Goal: Task Accomplishment & Management: Manage account settings

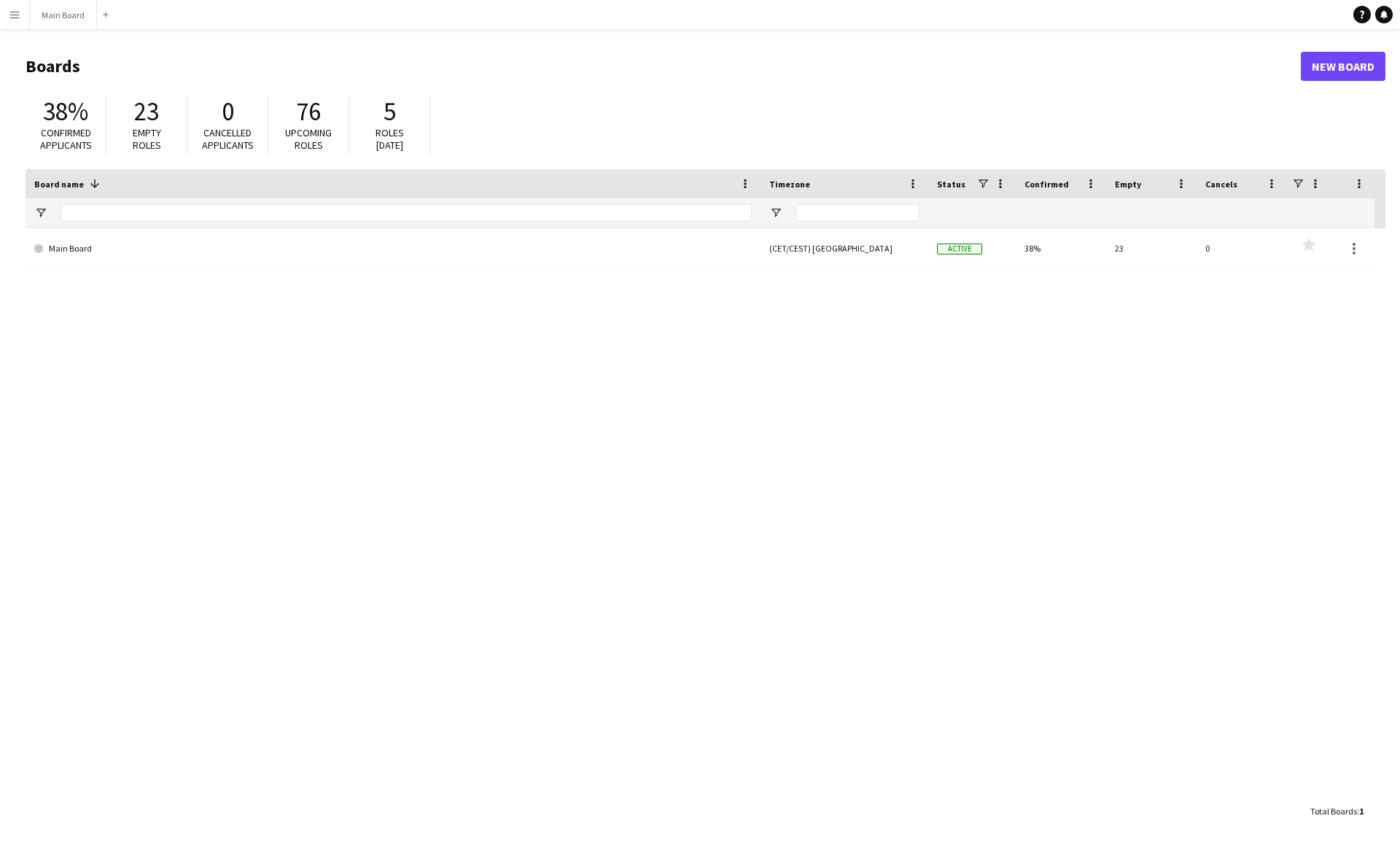
click at [26, 16] on button "Menu" at bounding box center [14, 14] width 29 height 29
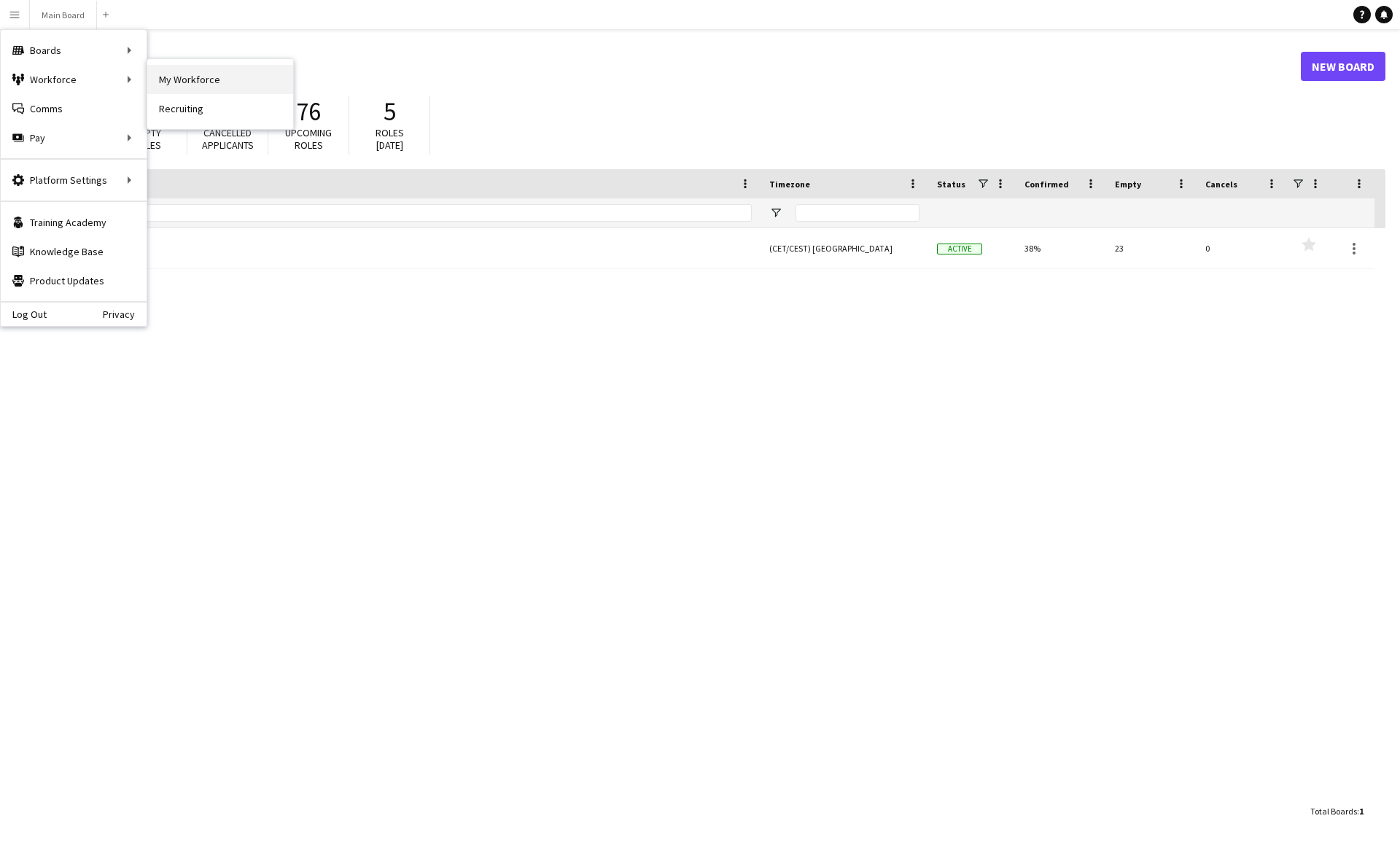
click at [193, 77] on link "My Workforce" at bounding box center [221, 79] width 146 height 29
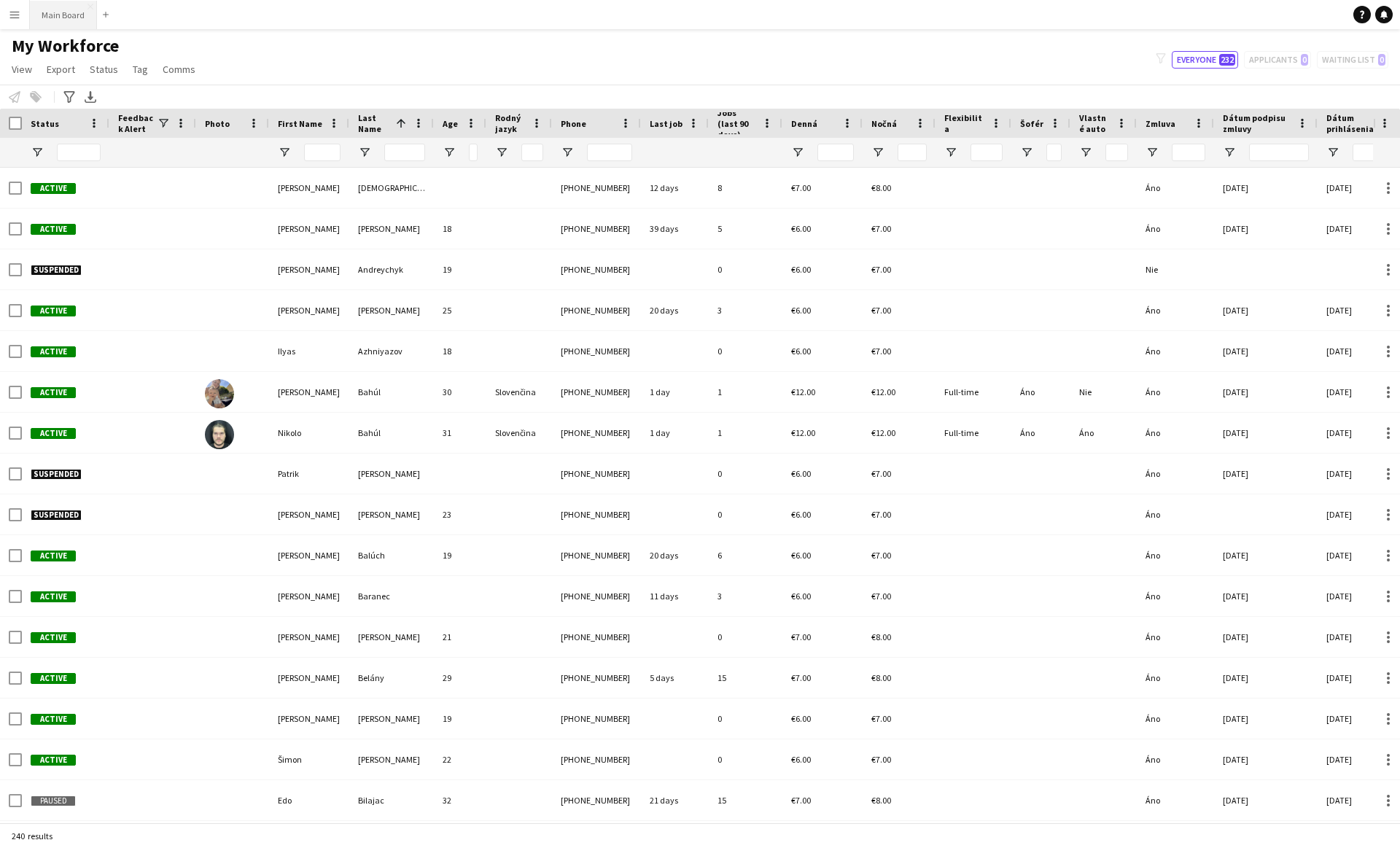
click at [62, 15] on button "Main Board Close" at bounding box center [63, 14] width 67 height 28
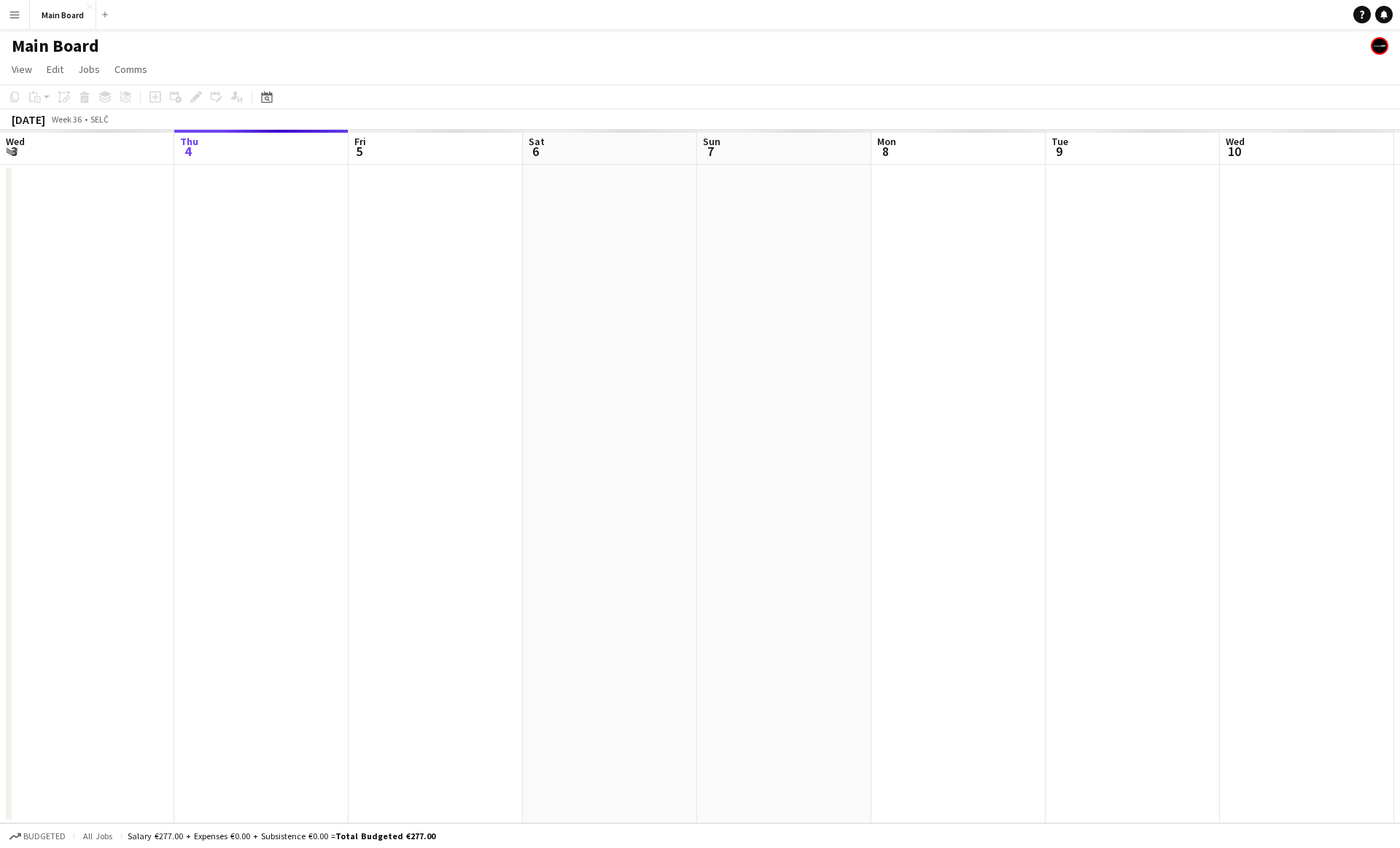
click at [21, 15] on button "Menu" at bounding box center [14, 14] width 29 height 29
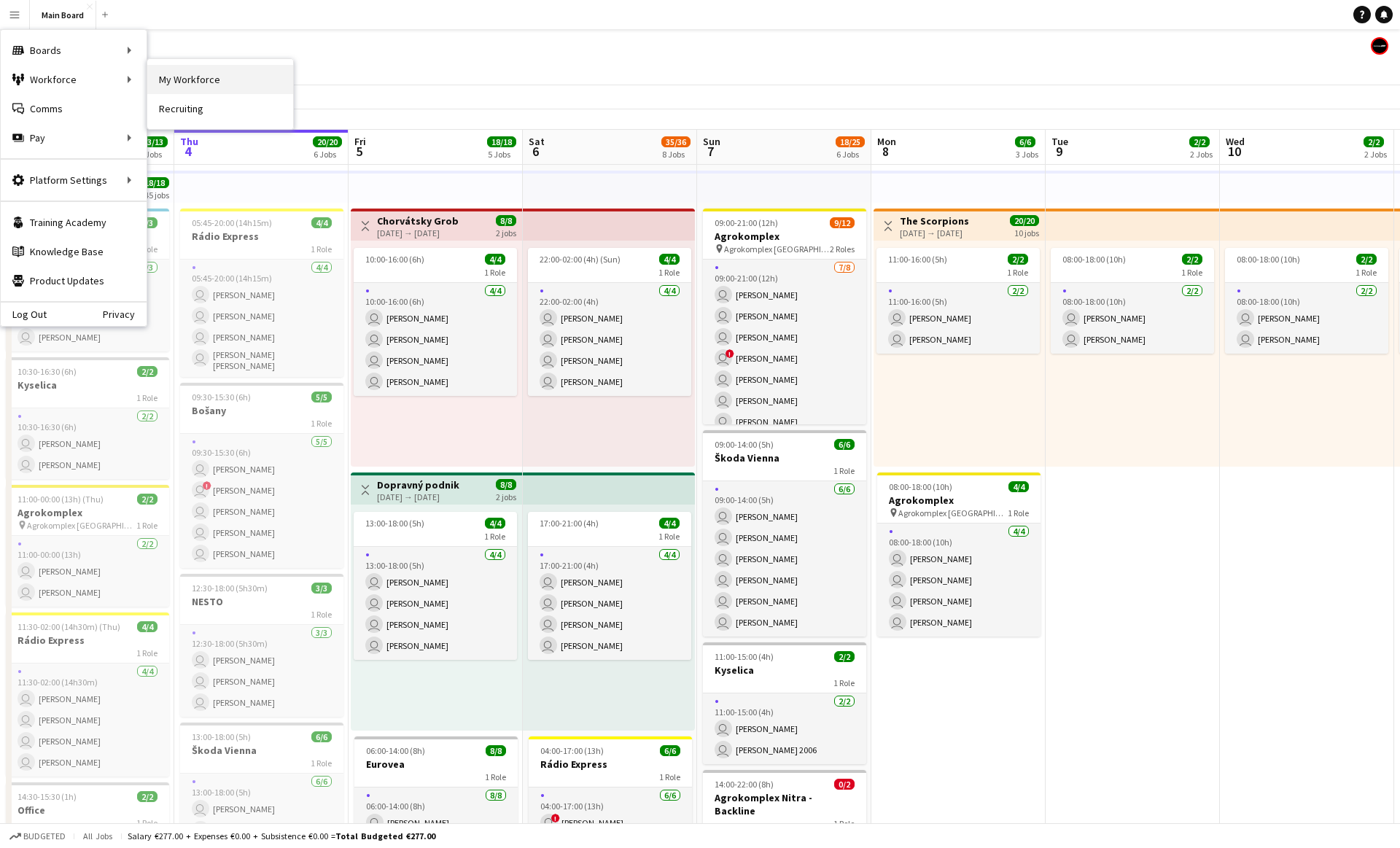
click at [229, 79] on link "My Workforce" at bounding box center [221, 79] width 146 height 29
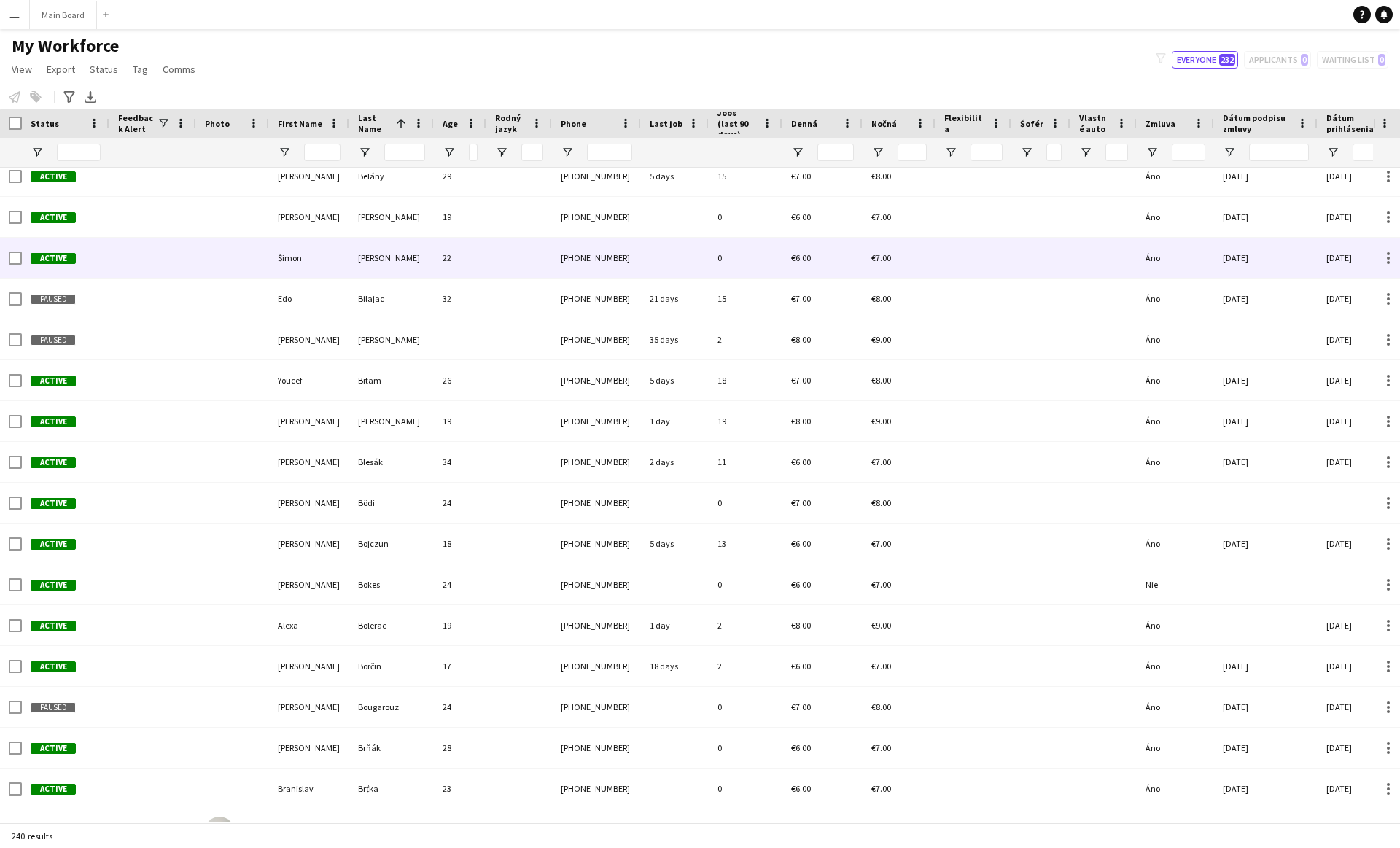
scroll to position [736, 0]
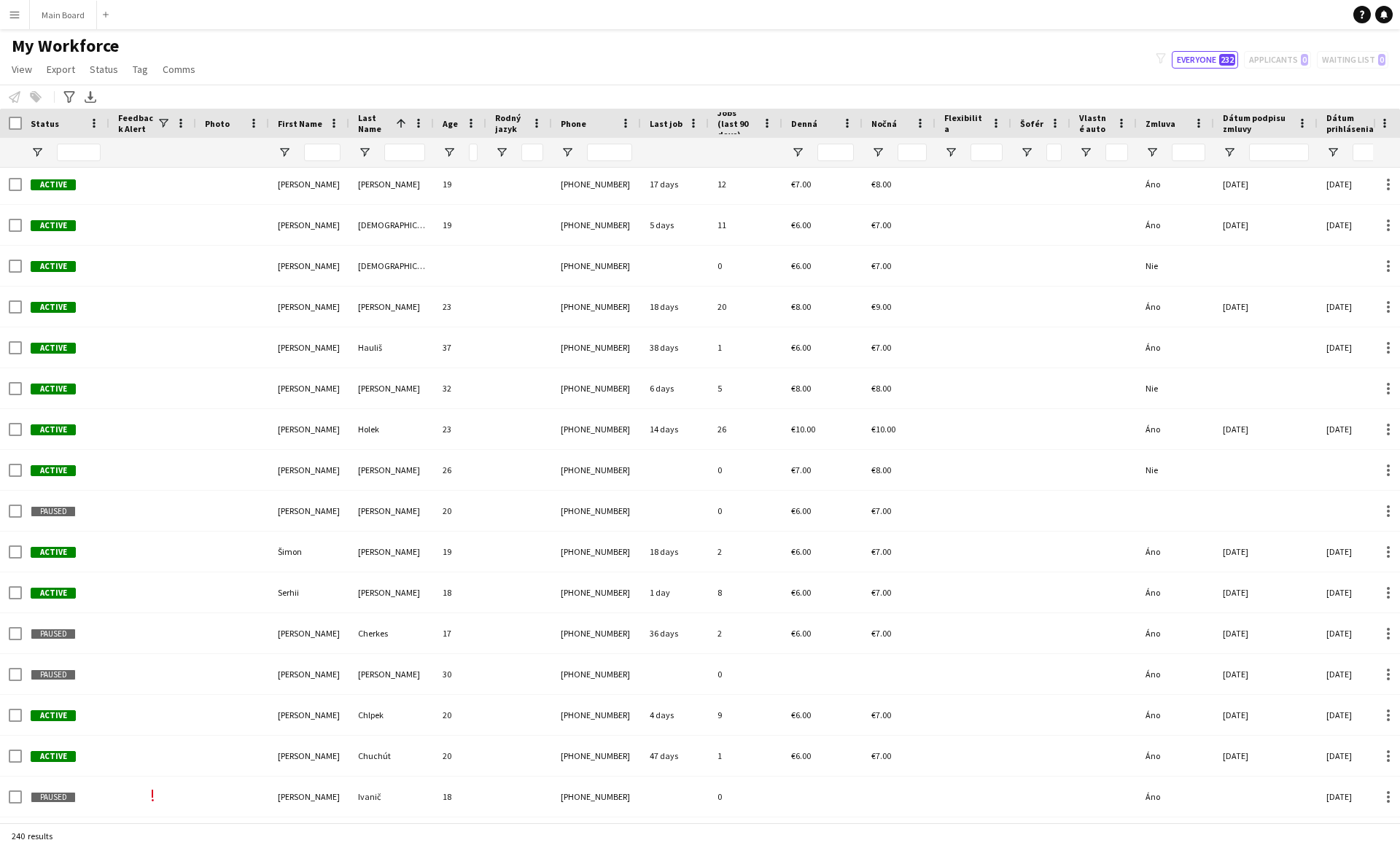
click at [231, 118] on div "Photo" at bounding box center [224, 123] width 38 height 22
click at [211, 124] on span "Photo" at bounding box center [217, 123] width 25 height 11
click at [221, 127] on span "Photo" at bounding box center [217, 123] width 25 height 11
click at [213, 124] on span "Photo" at bounding box center [217, 123] width 25 height 11
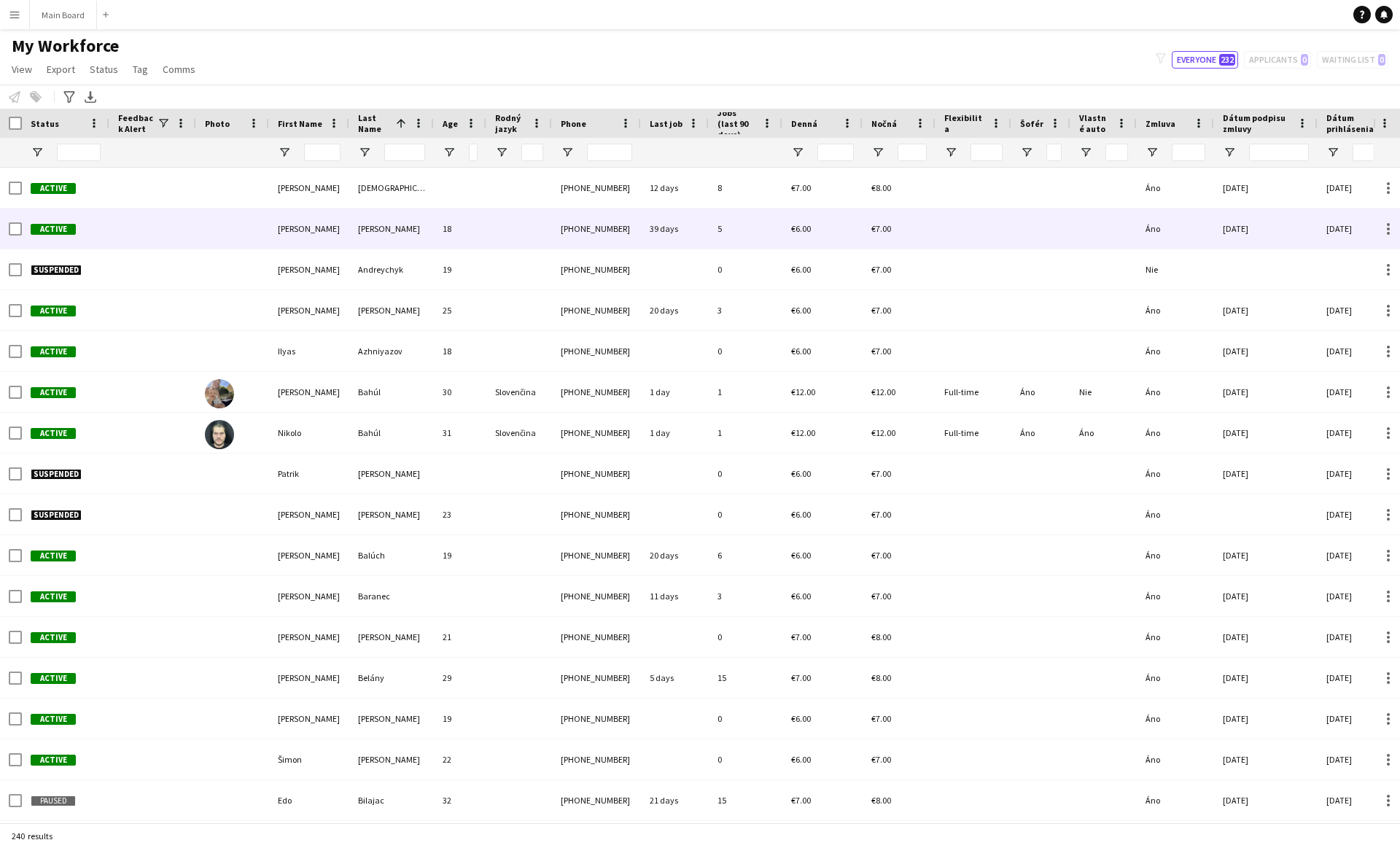
click at [417, 220] on div "[PERSON_NAME]" at bounding box center [391, 228] width 84 height 40
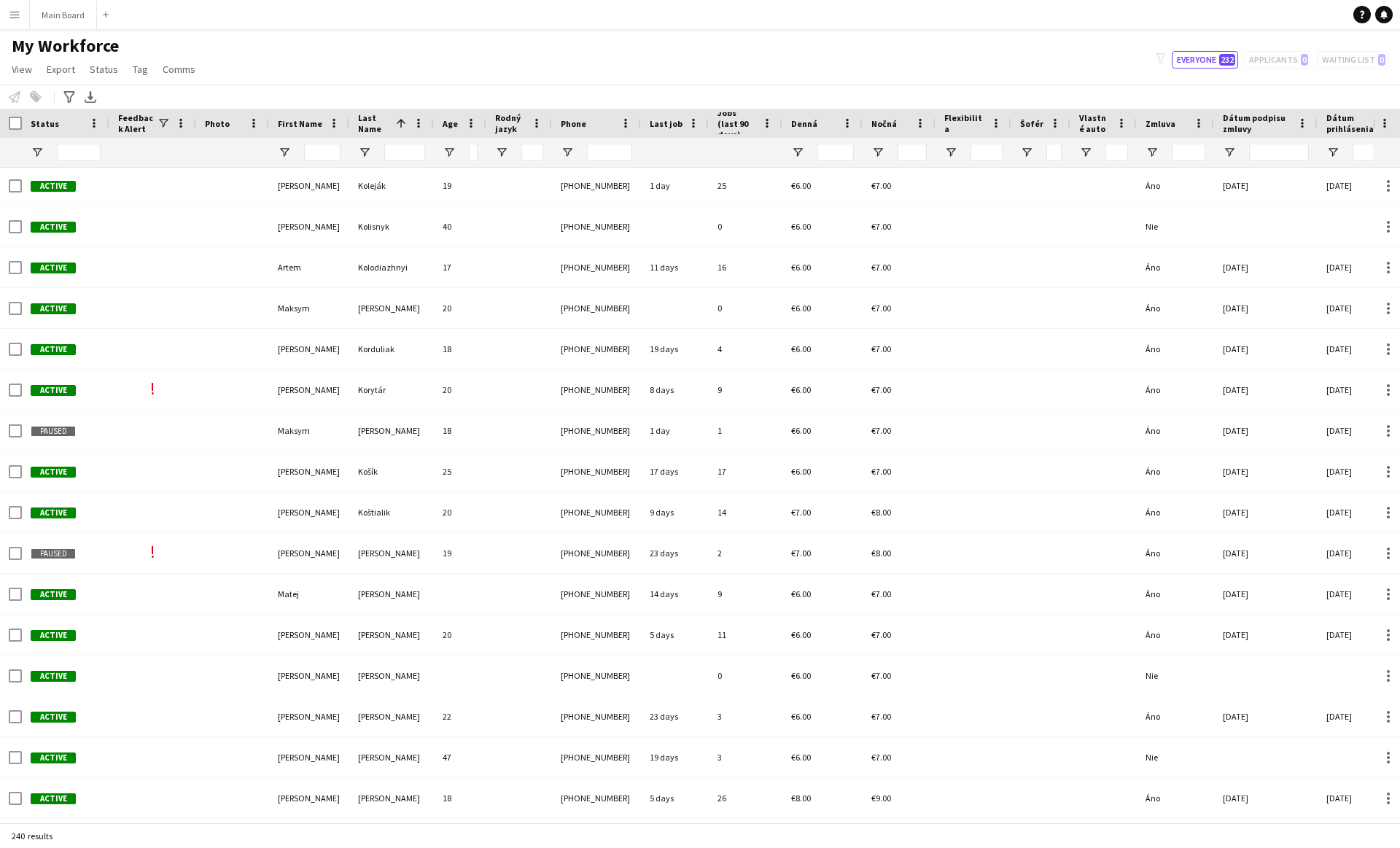
scroll to position [4265, 0]
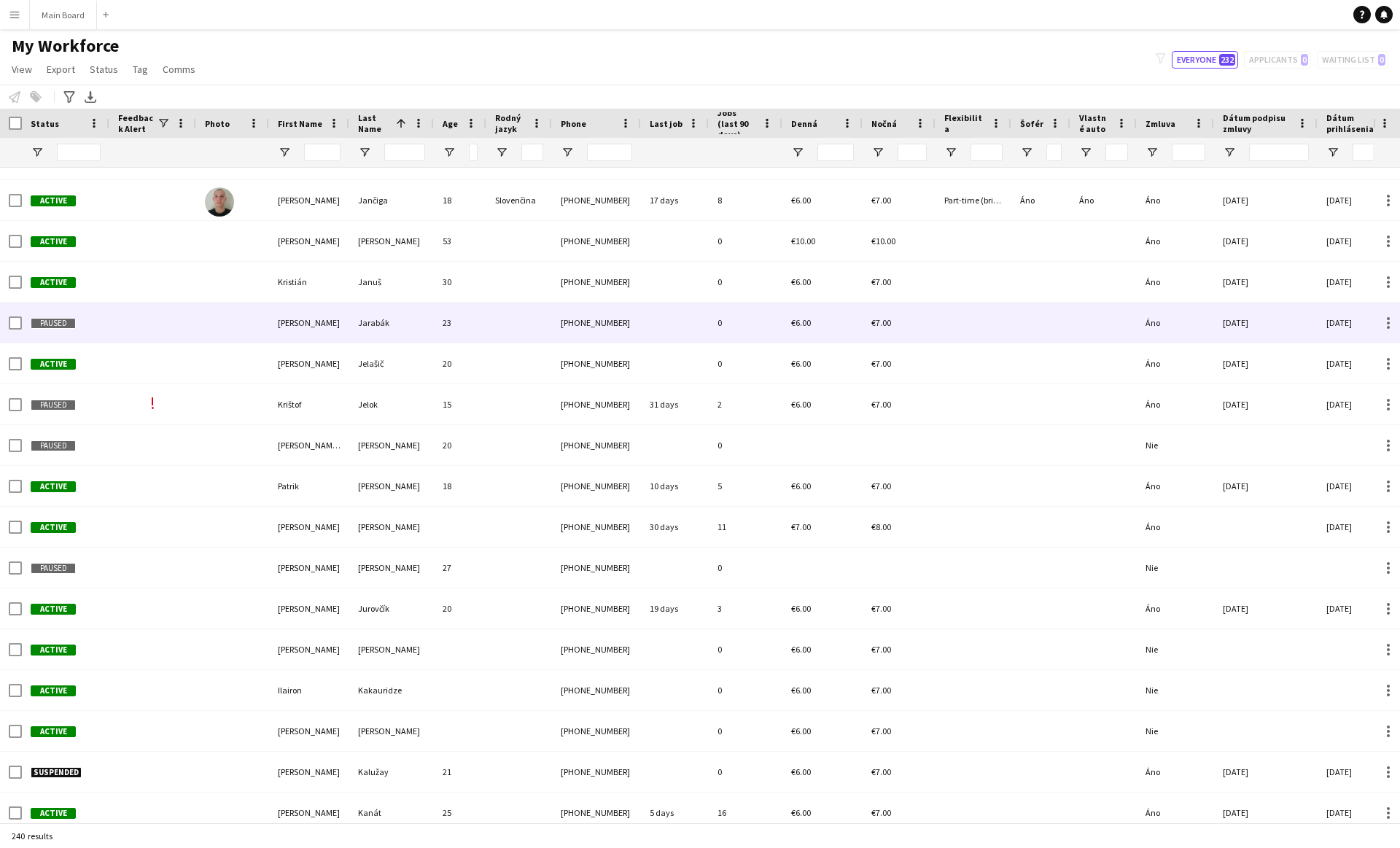
scroll to position [3289, 0]
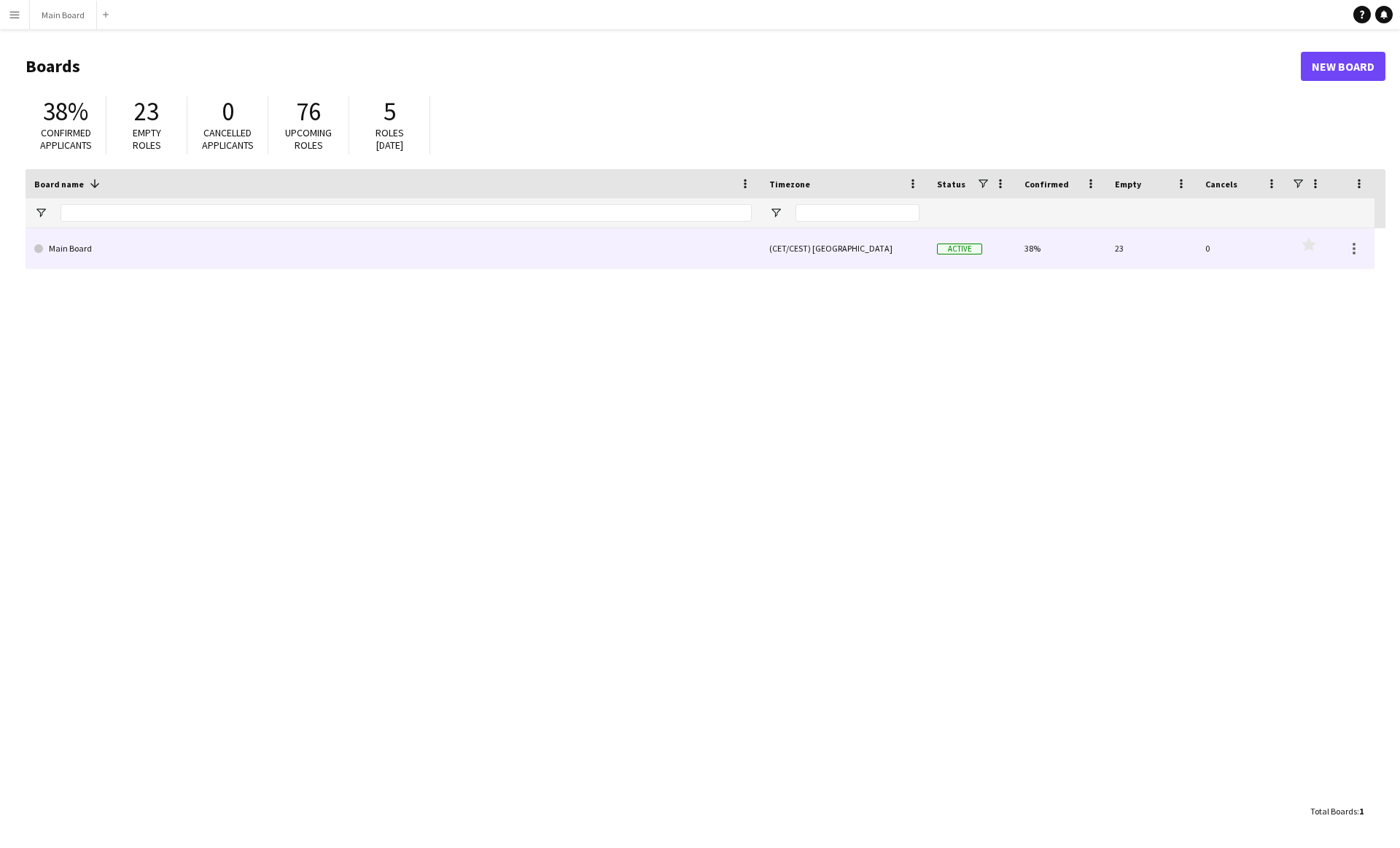
click at [76, 243] on link "Main Board" at bounding box center [393, 248] width 718 height 41
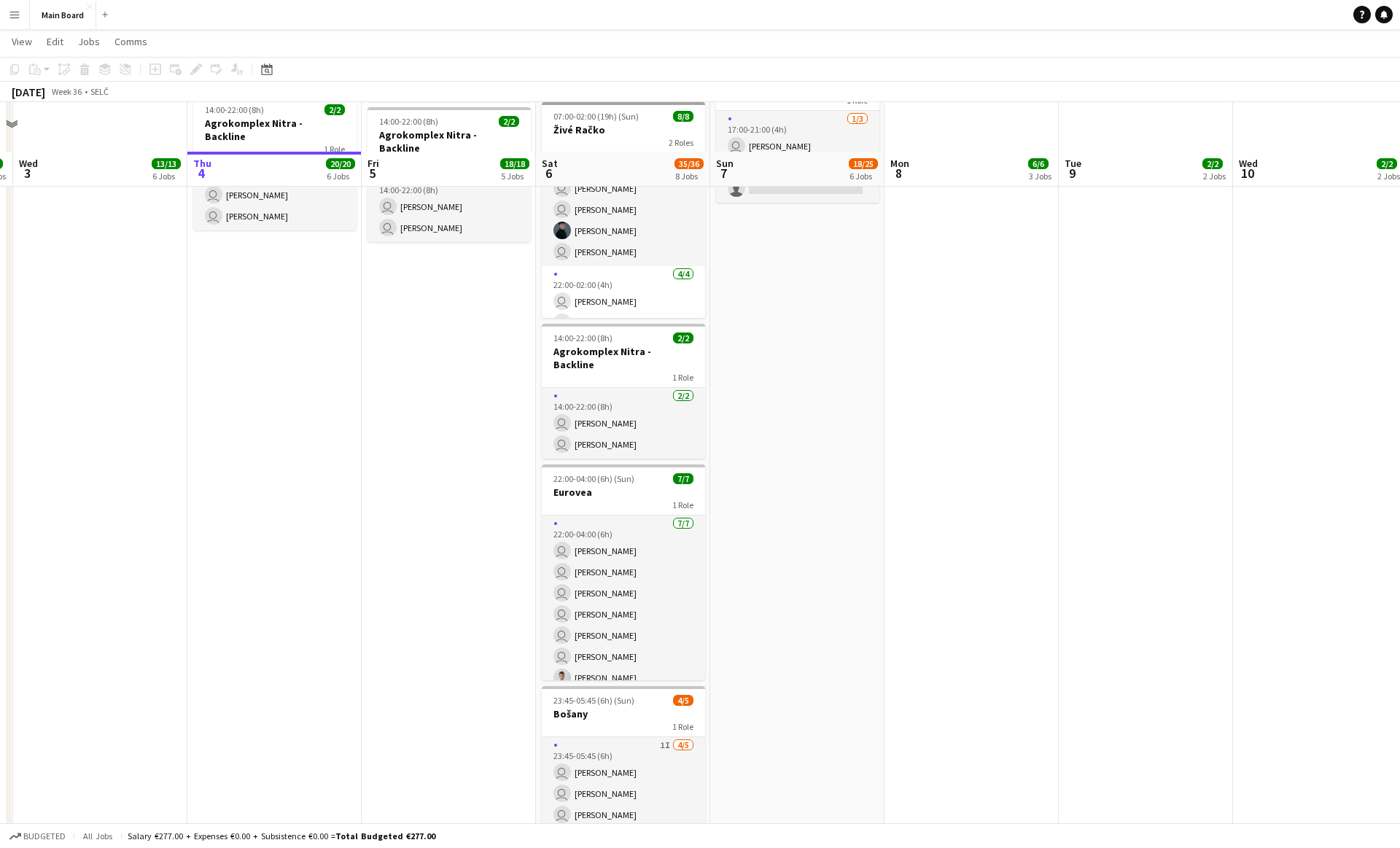
scroll to position [925, 0]
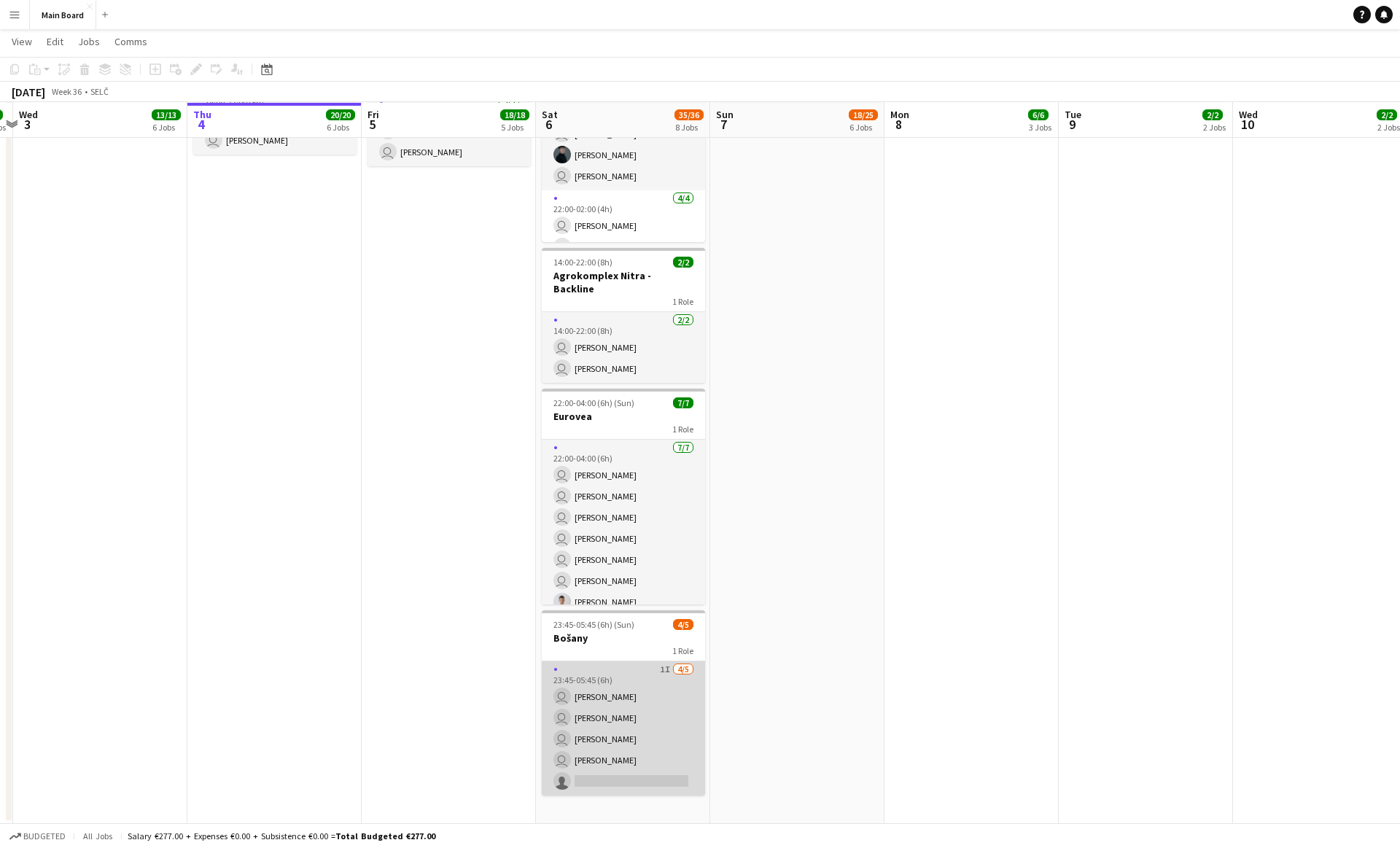
click at [652, 694] on app-card-role "1I [DATE] 23:45-05:45 (6h) user [PERSON_NAME] user [PERSON_NAME] user [PERSON_N…" at bounding box center [624, 728] width 164 height 134
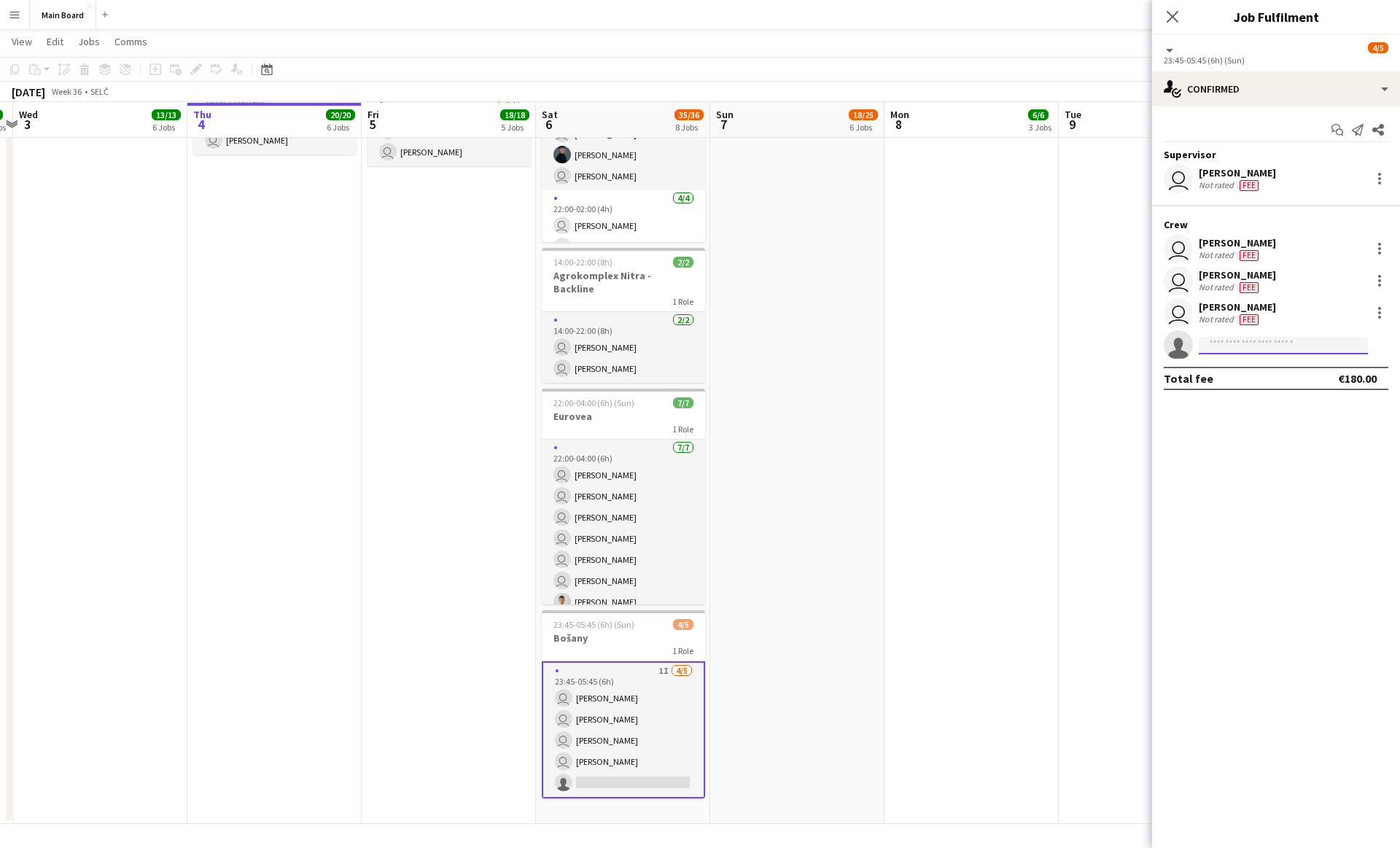
click at [691, 345] on input at bounding box center [1283, 345] width 169 height 18
type input "****"
click at [691, 363] on span "[PERSON_NAME]" at bounding box center [1252, 365] width 84 height 12
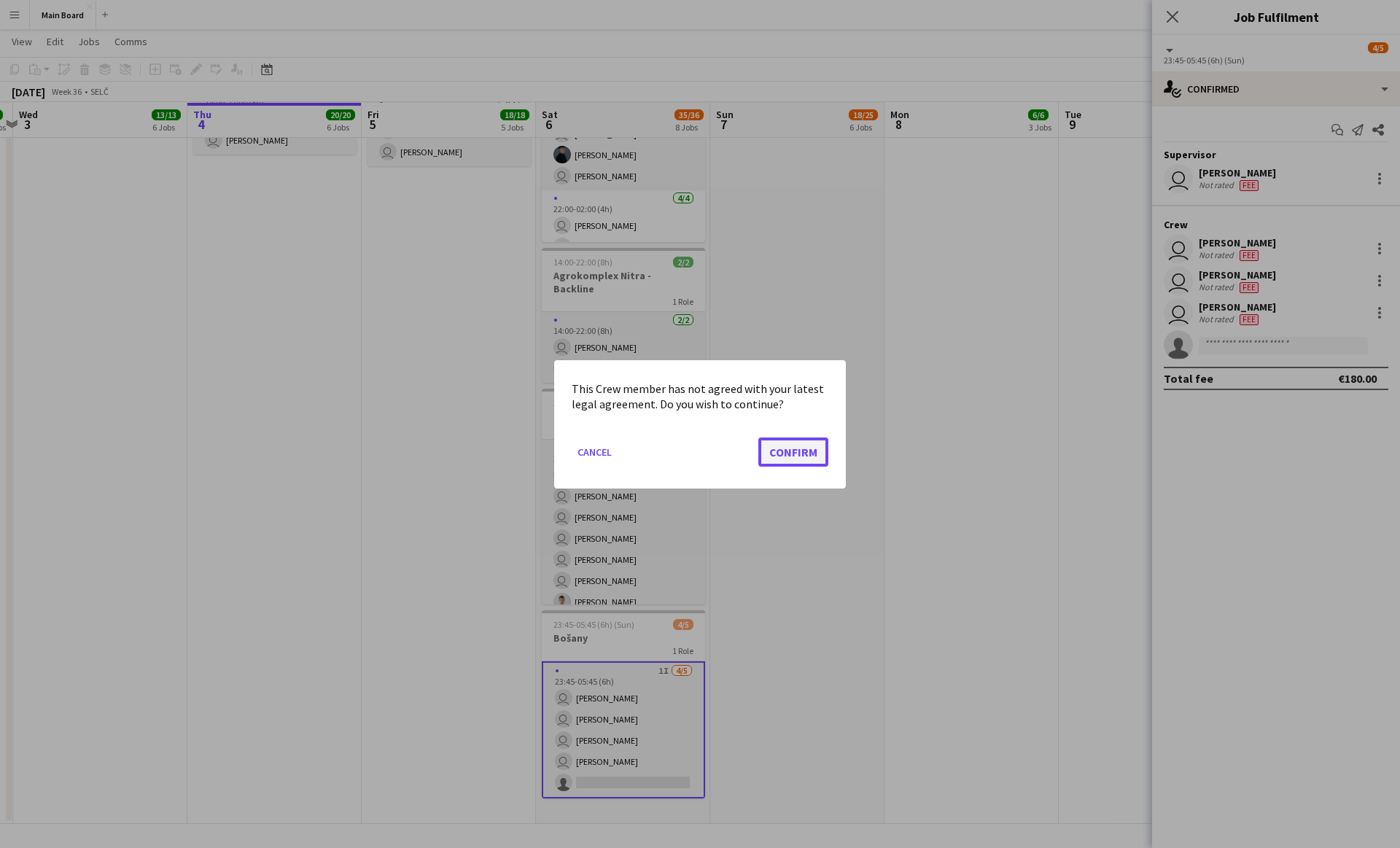
click at [691, 451] on button "Confirm" at bounding box center [793, 451] width 70 height 29
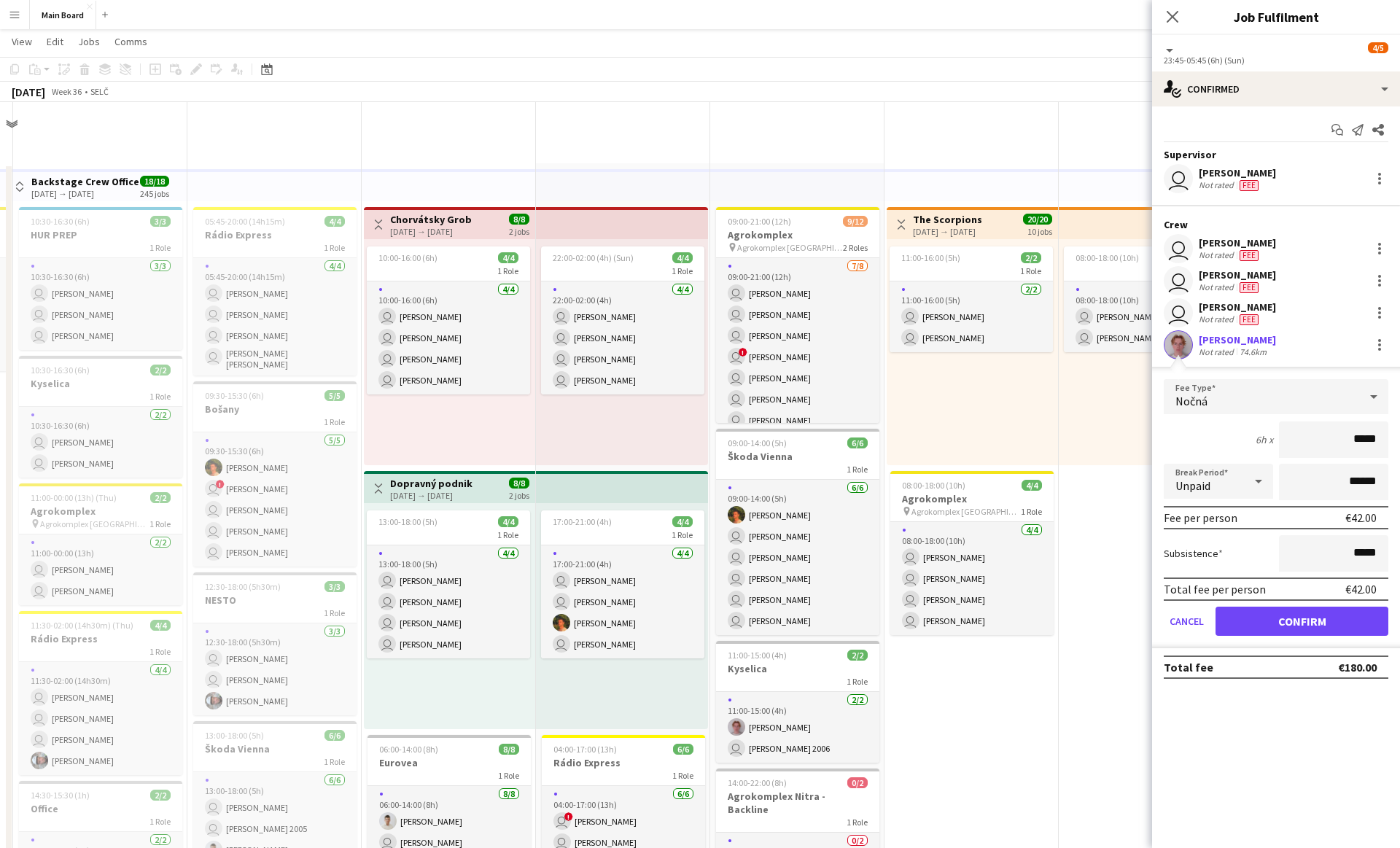
scroll to position [925, 0]
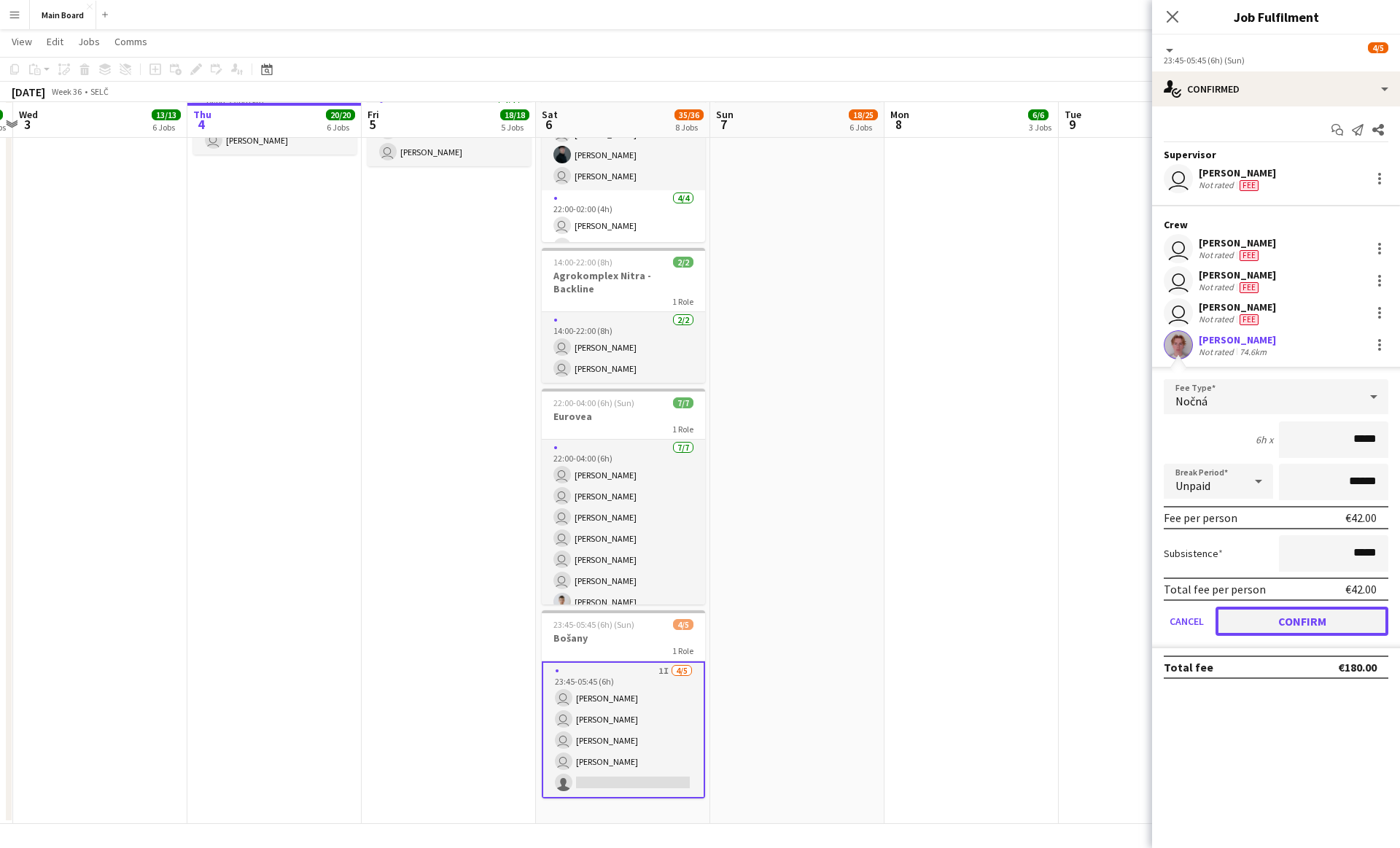
click at [691, 626] on button "Confirm" at bounding box center [1302, 621] width 173 height 29
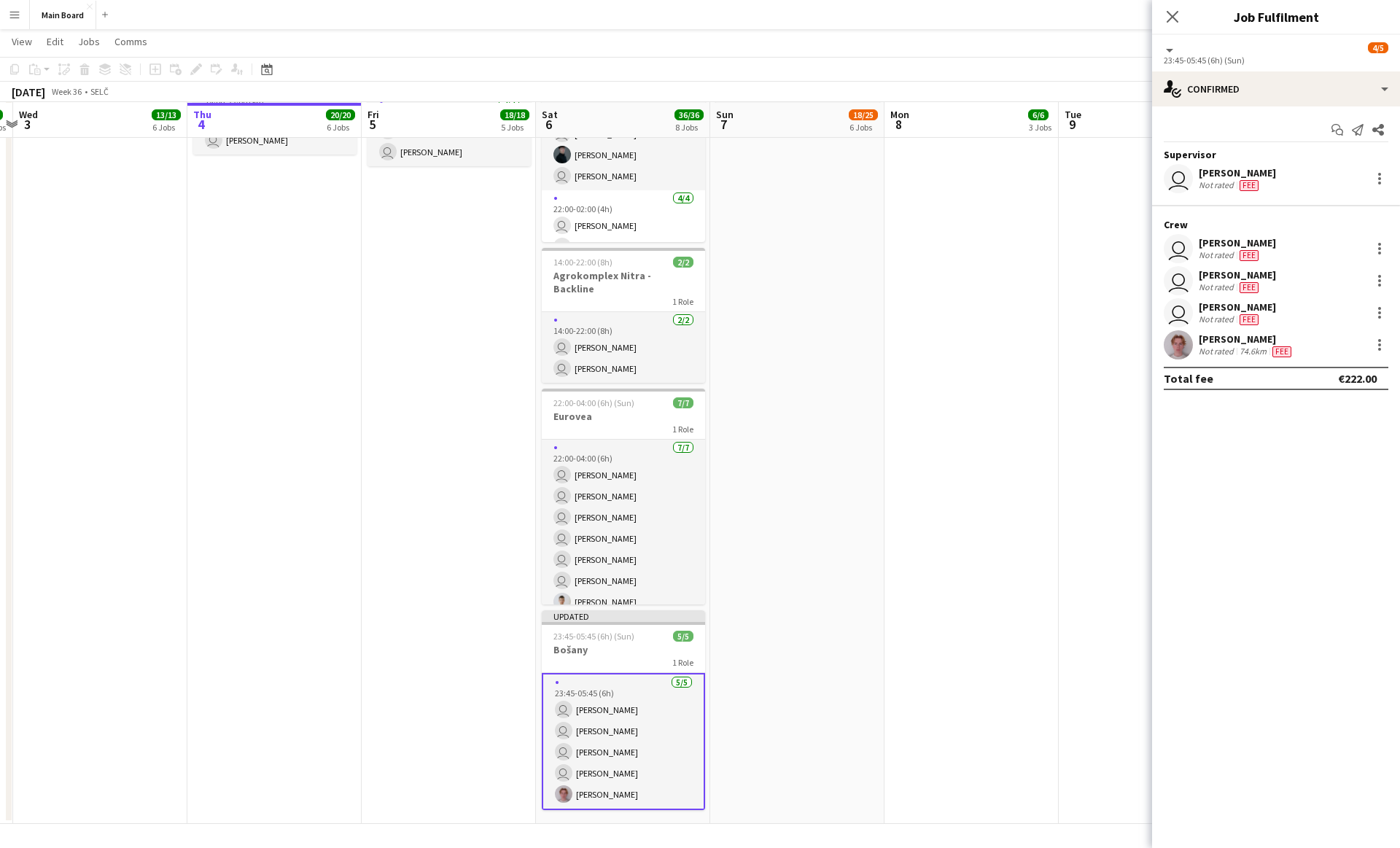
click at [691, 502] on app-date-cell "09:00-21:00 (12h) 9/12 Agrokomplex pin Agrokomplex Nitra 2 Roles [DATE] 09:00-2…" at bounding box center [797, 31] width 174 height 1585
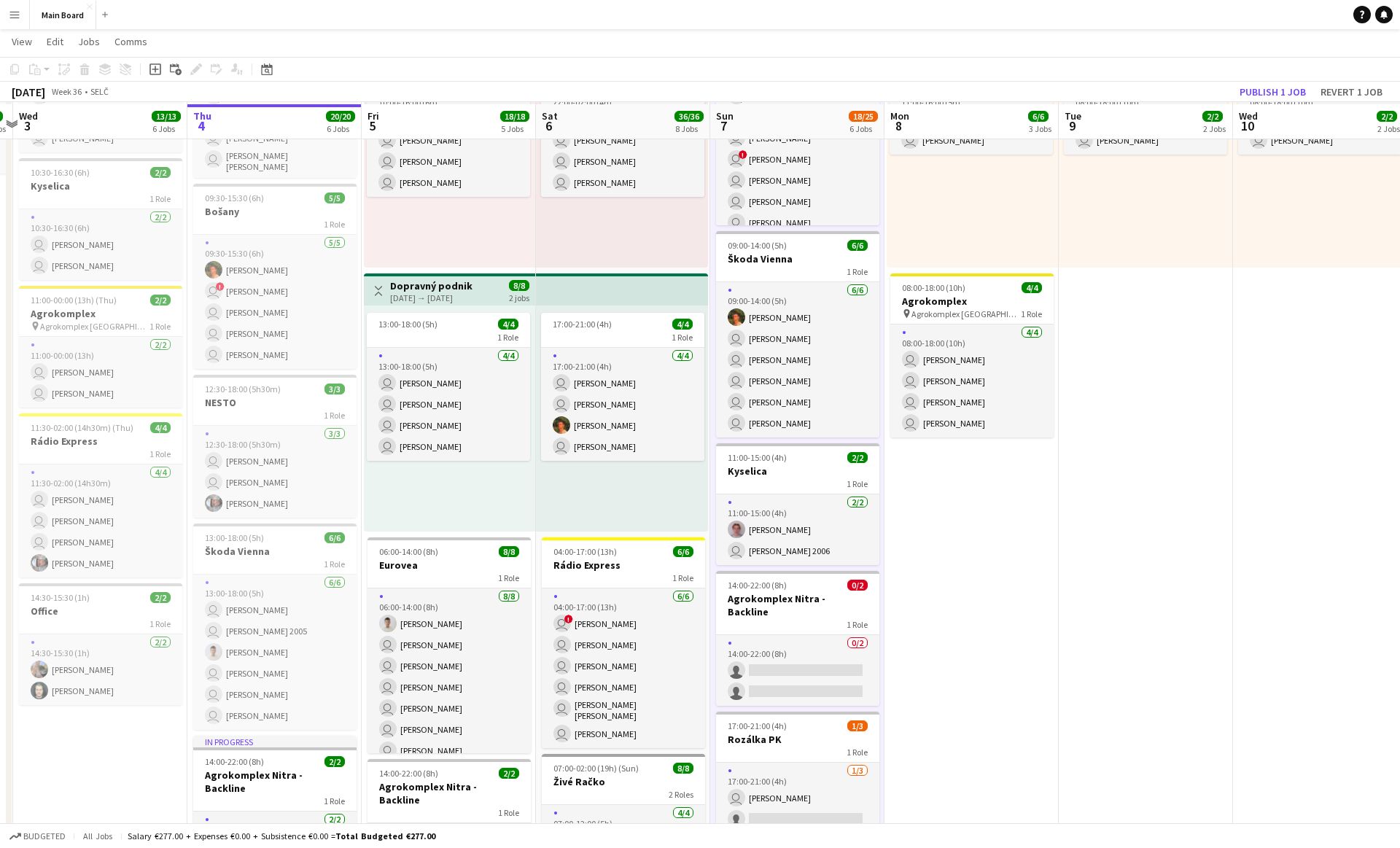
scroll to position [200, 0]
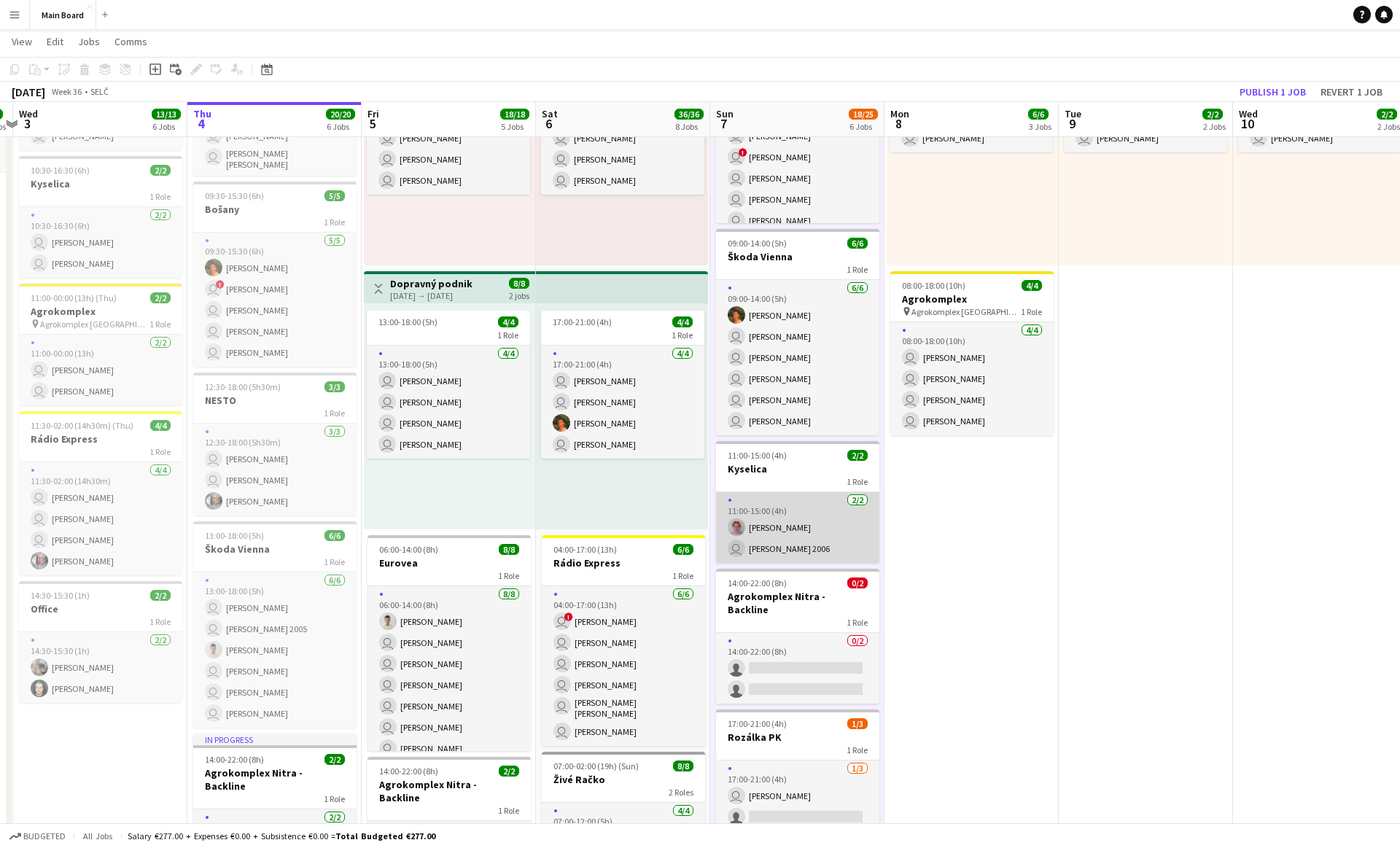
click at [691, 511] on app-card-role "[DATE] 11:00-15:00 (4h) [PERSON_NAME] user Matej [PERSON_NAME] 2006" at bounding box center [798, 527] width 164 height 71
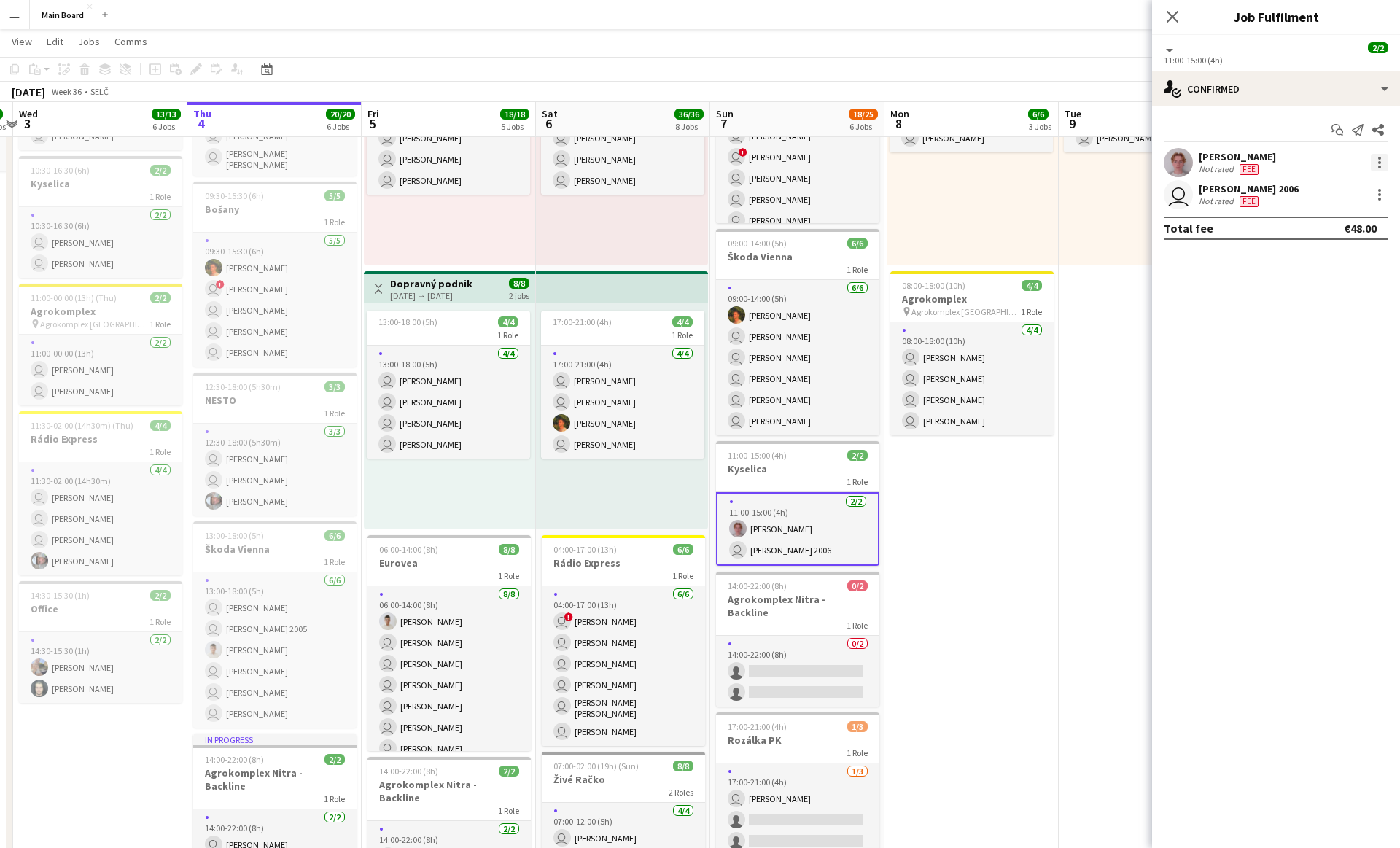
click at [691, 161] on div at bounding box center [1380, 163] width 18 height 18
click at [691, 336] on button "Remove" at bounding box center [1332, 329] width 114 height 35
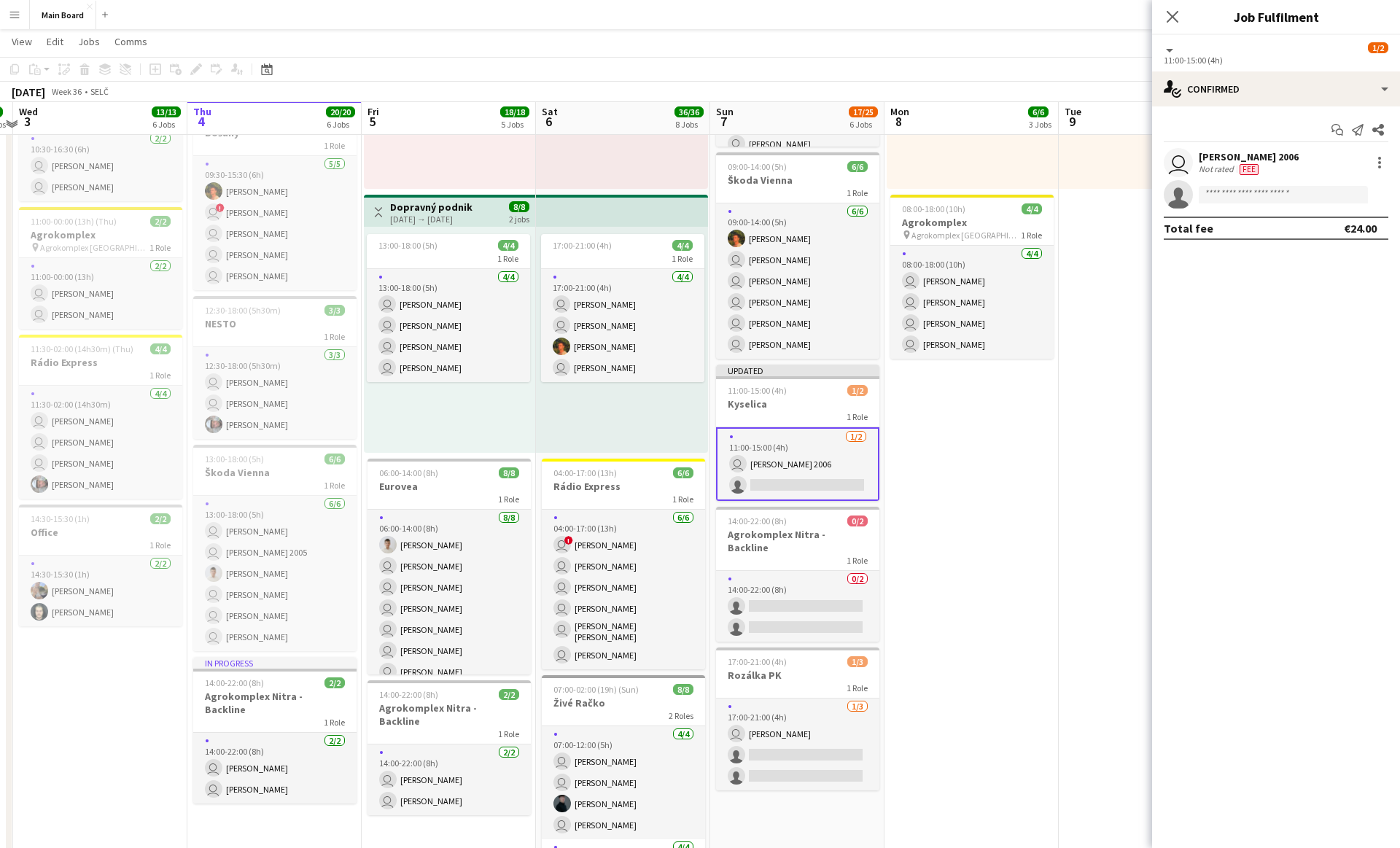
click at [691, 575] on app-date-cell "Toggle View The Scorpions [DATE] → [DATE] 20/20 10 jobs 11:00-16:00 (5h) 2/2 1 …" at bounding box center [971, 685] width 174 height 1597
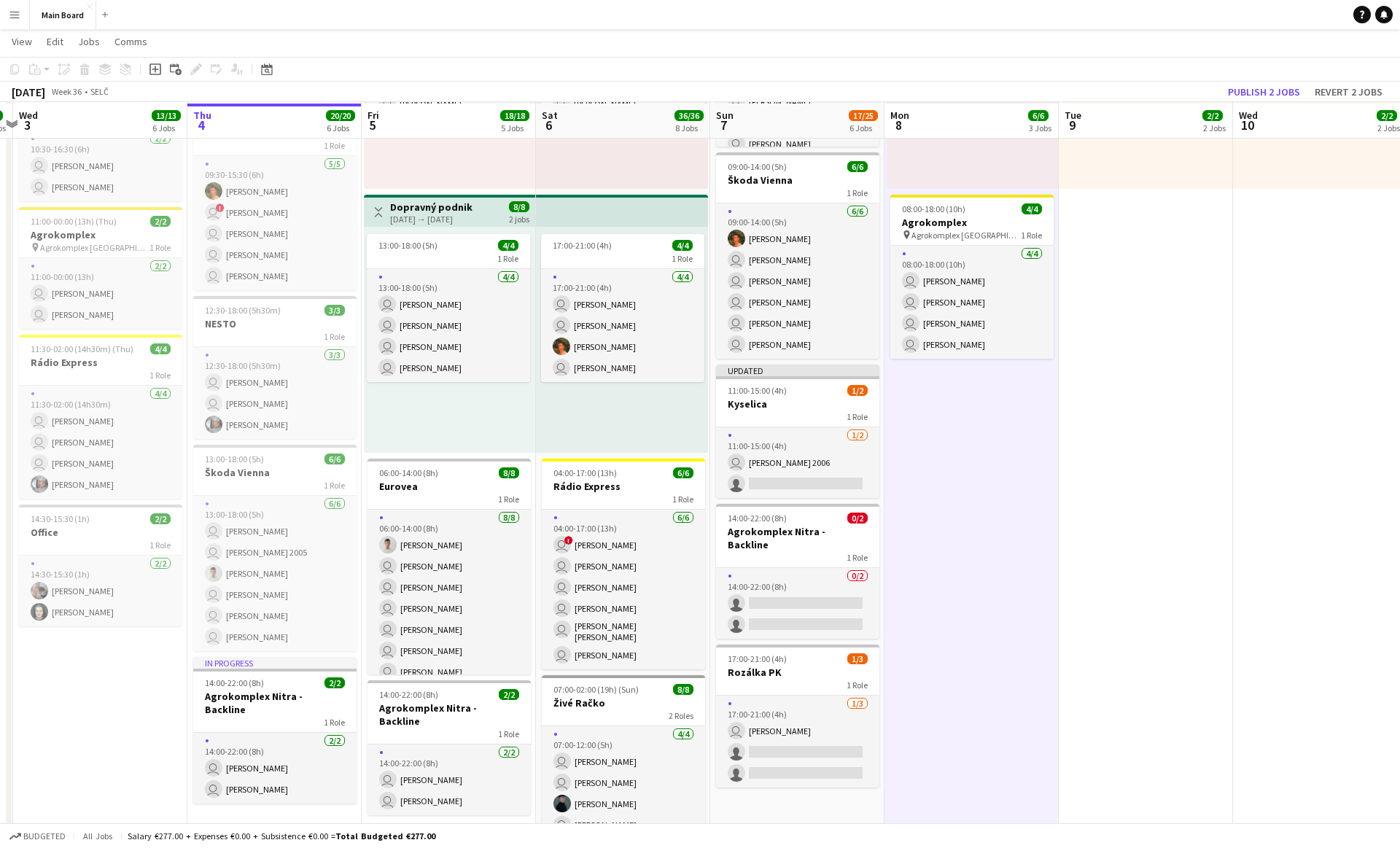
scroll to position [278, 0]
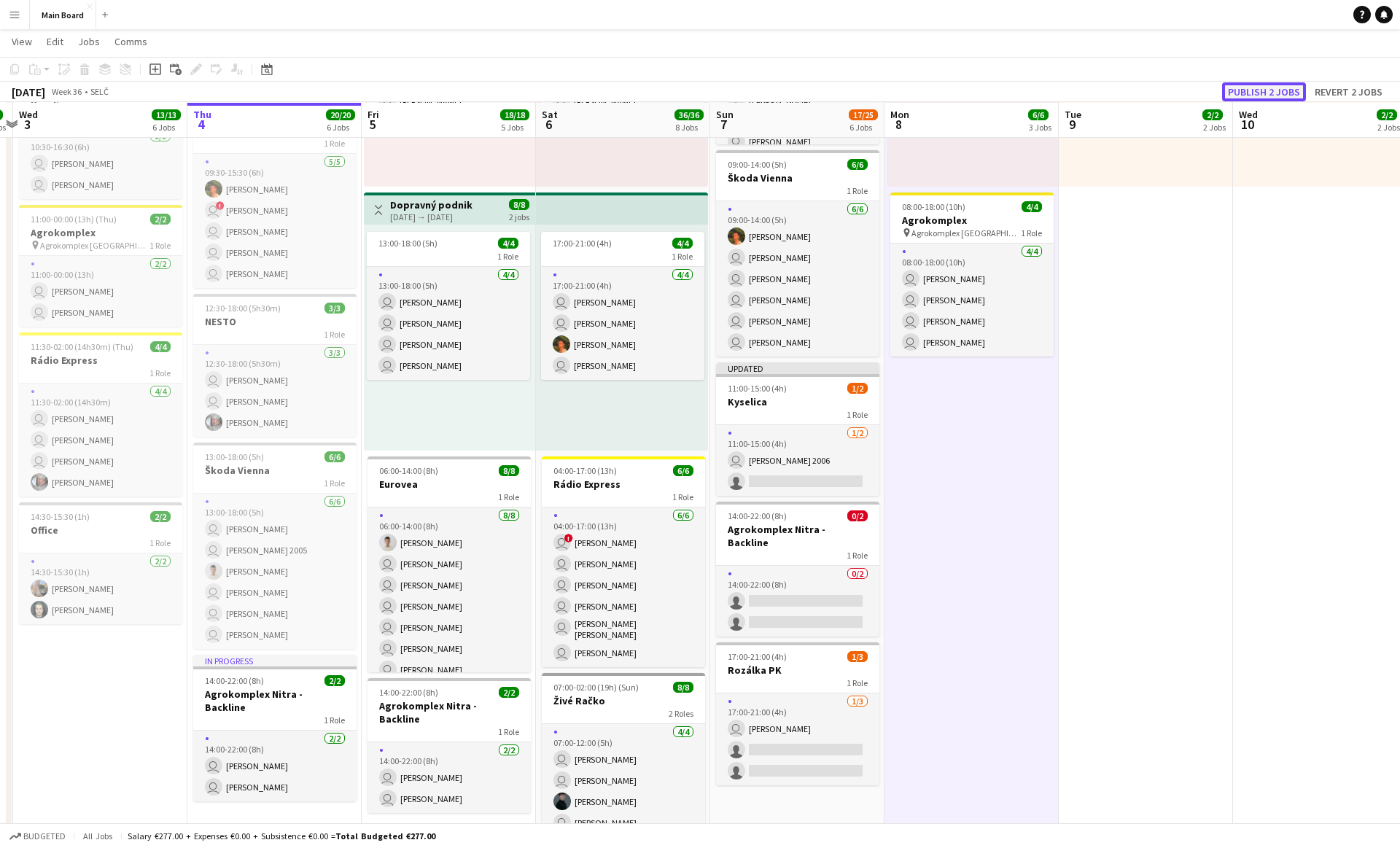
click at [691, 99] on button "Publish 2 jobs" at bounding box center [1264, 92] width 84 height 19
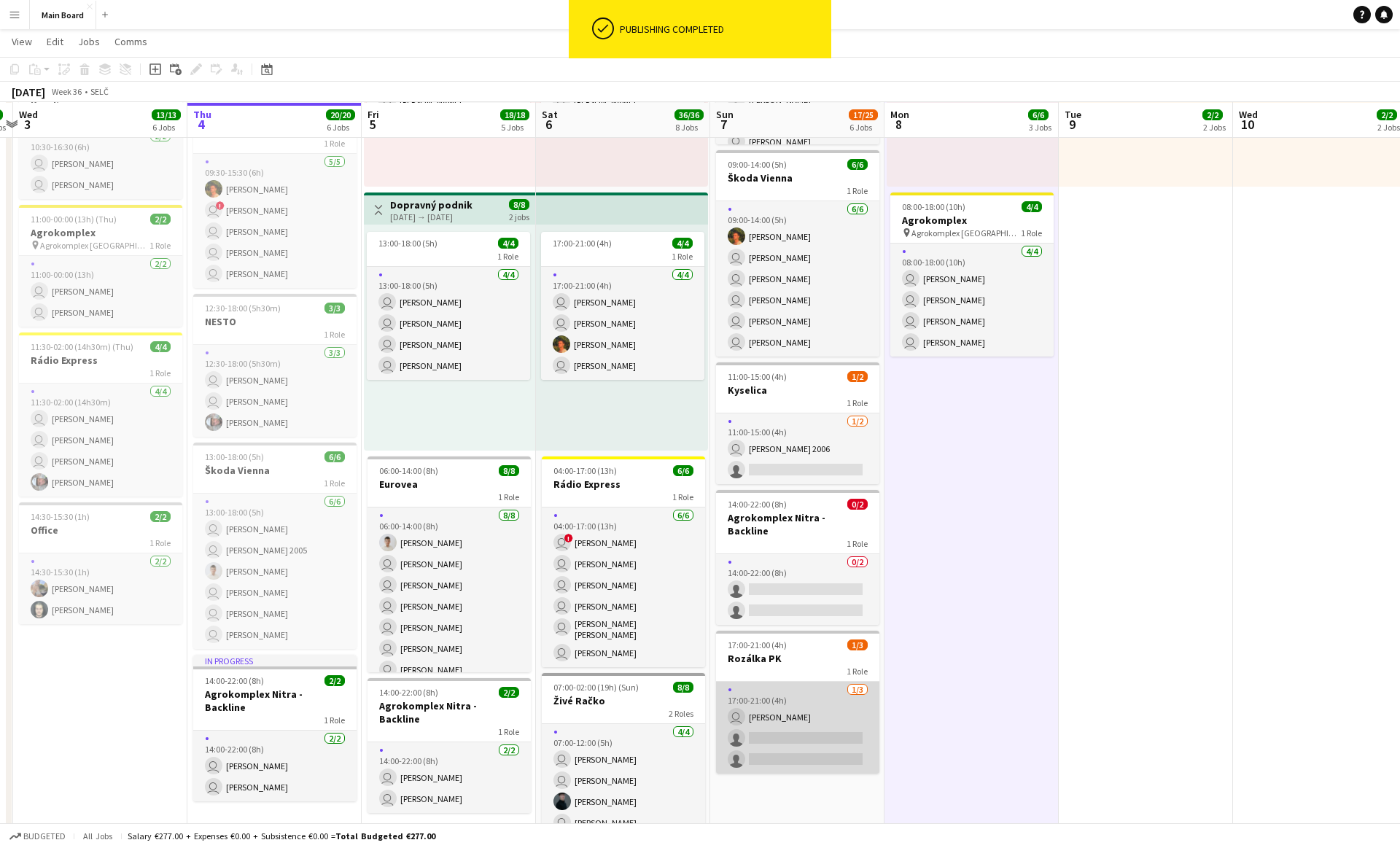
click at [691, 694] on app-card-role "[DATE] 17:00-21:00 (4h) user [PERSON_NAME] single-neutral-actions single-neutra…" at bounding box center [798, 727] width 164 height 92
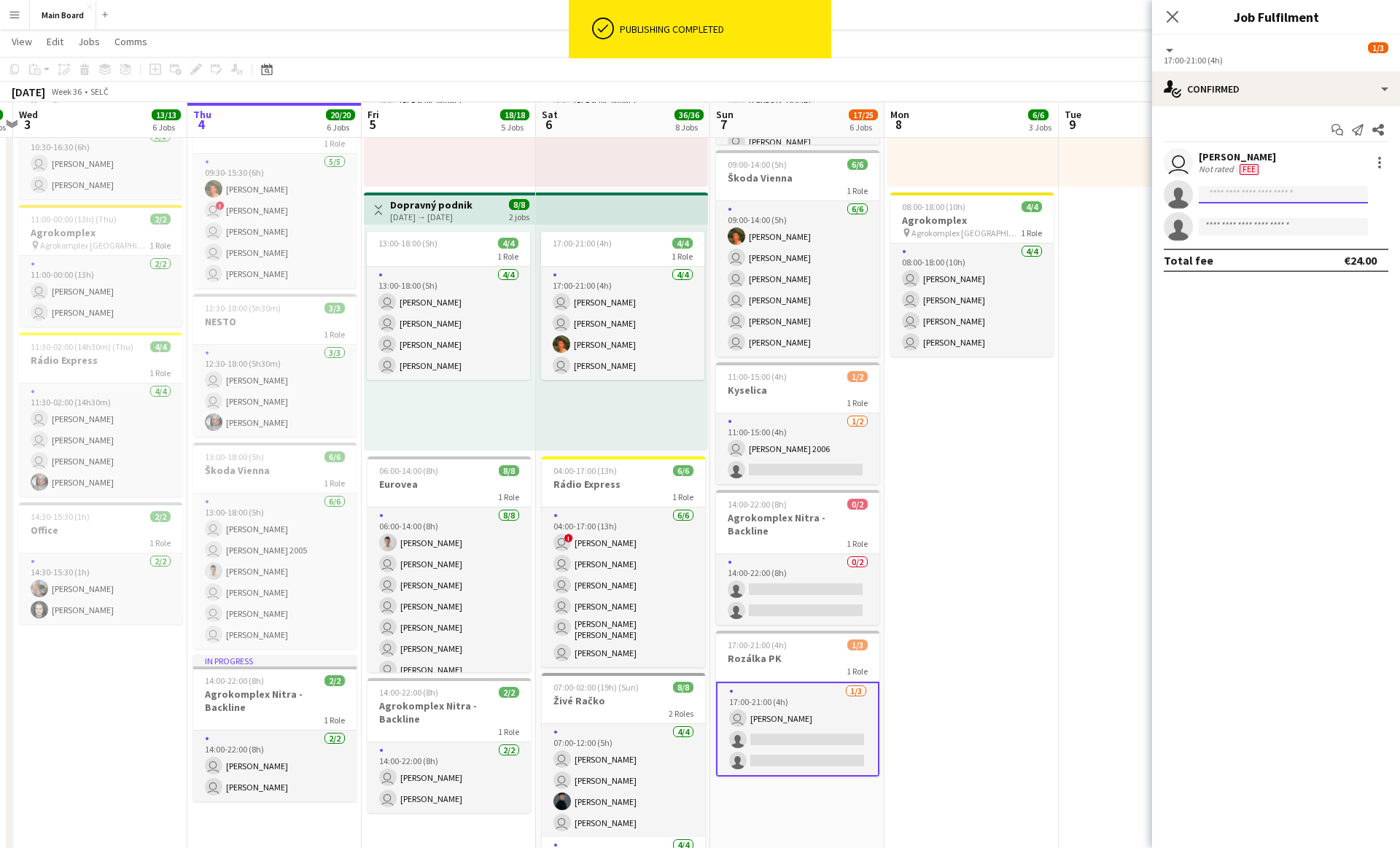
click at [691, 196] on input at bounding box center [1283, 195] width 169 height 18
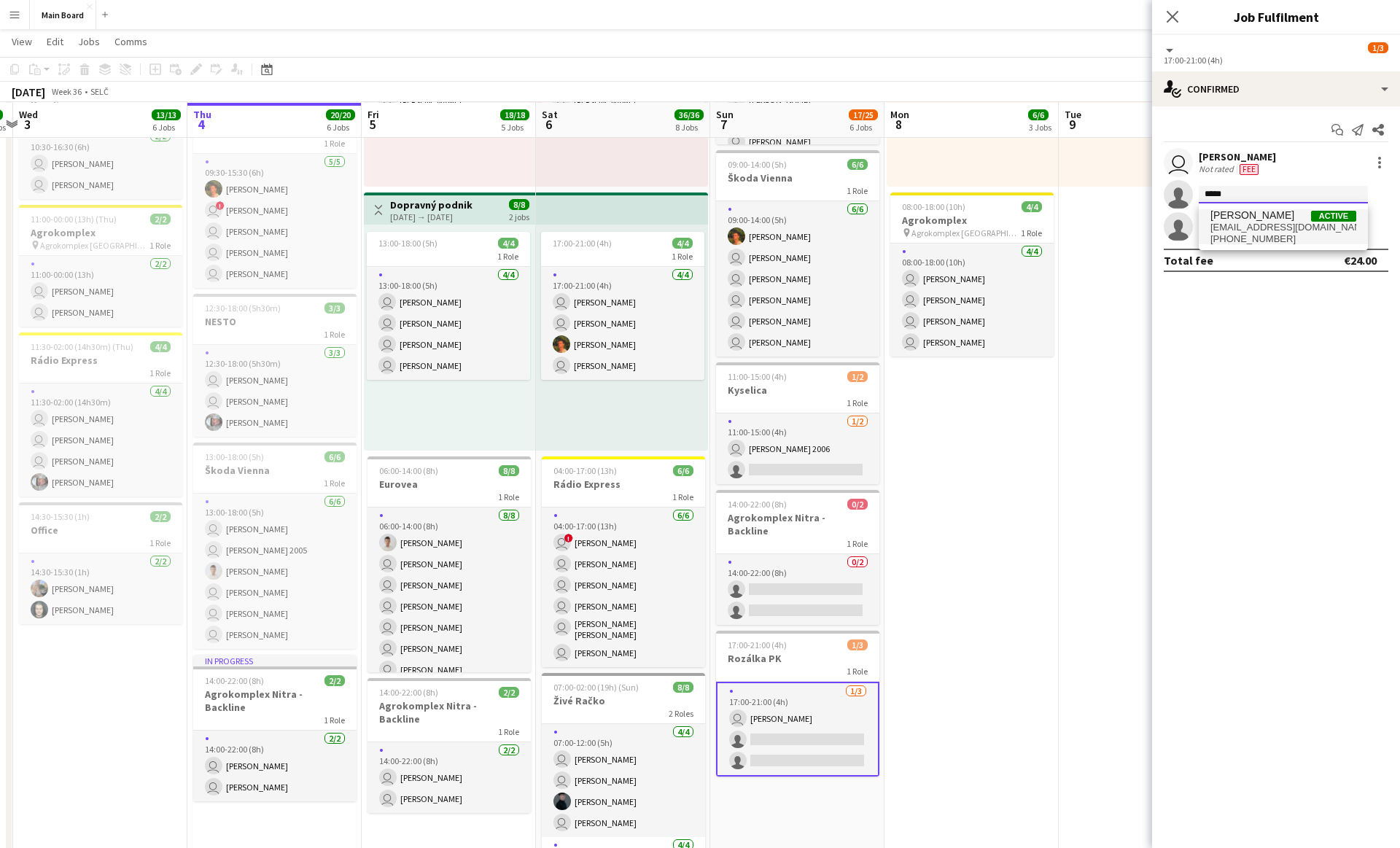
type input "*****"
click at [691, 224] on span "[EMAIL_ADDRESS][DOMAIN_NAME]" at bounding box center [1284, 227] width 146 height 12
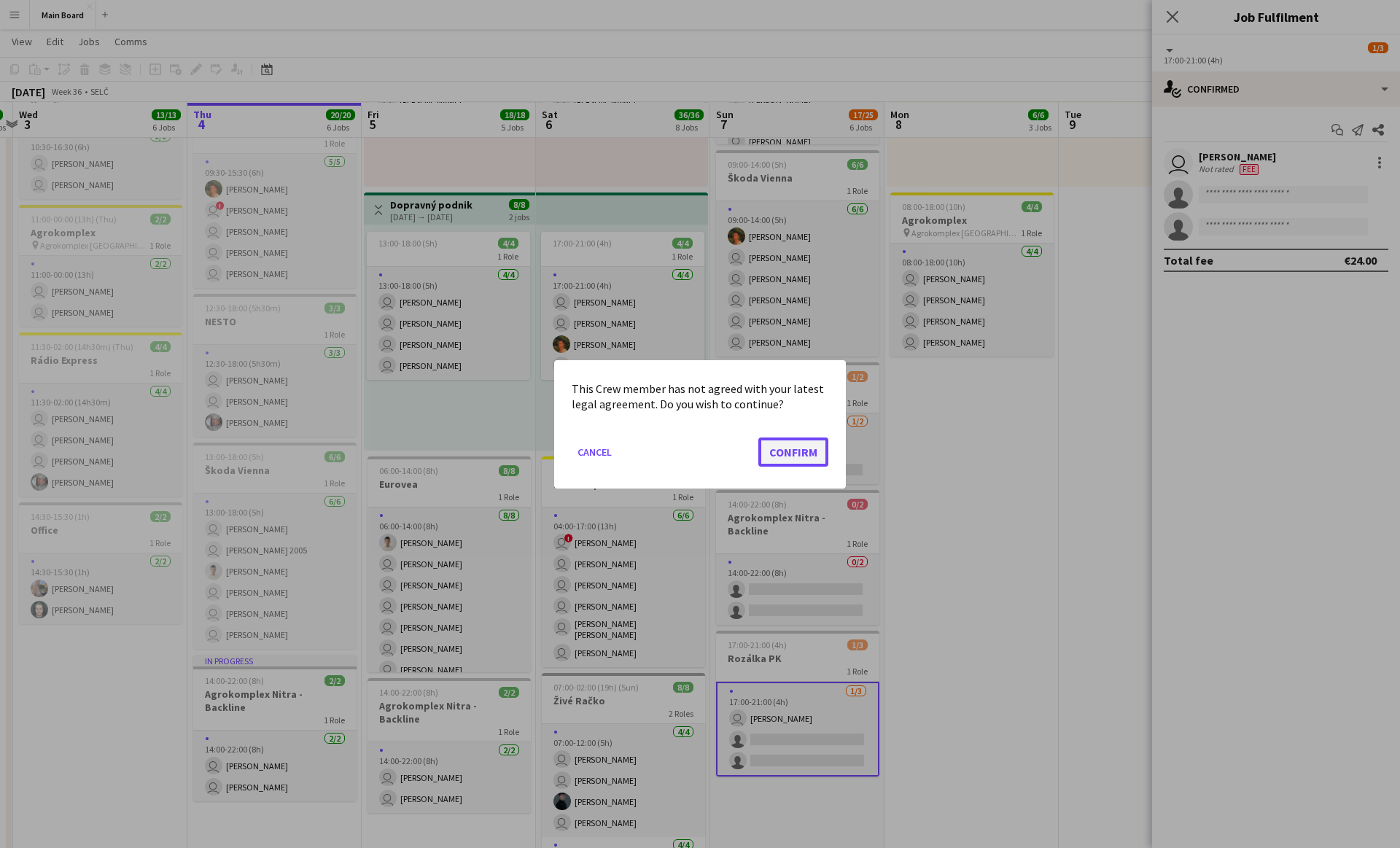
click at [691, 439] on button "Confirm" at bounding box center [793, 451] width 70 height 29
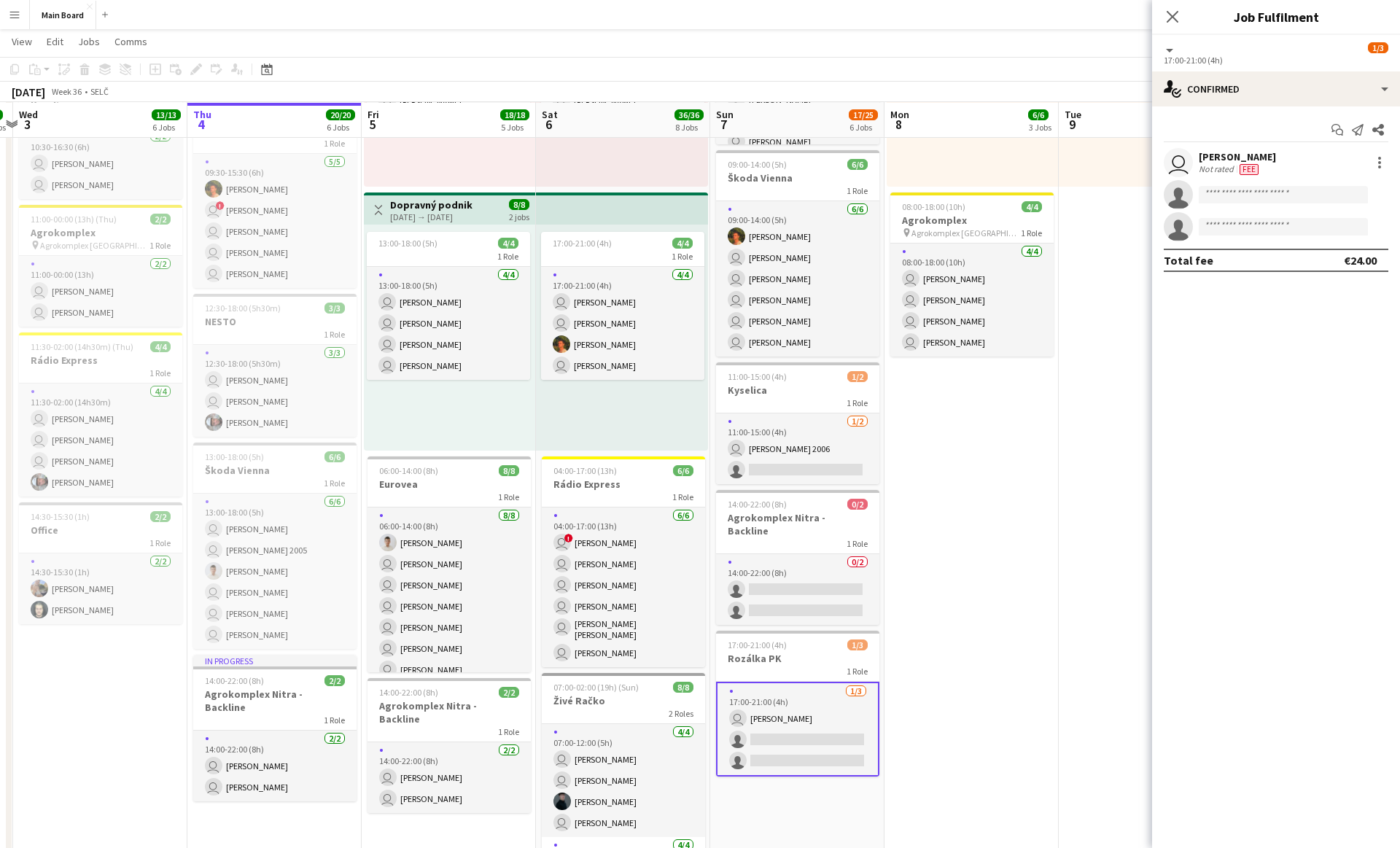
scroll to position [278, 0]
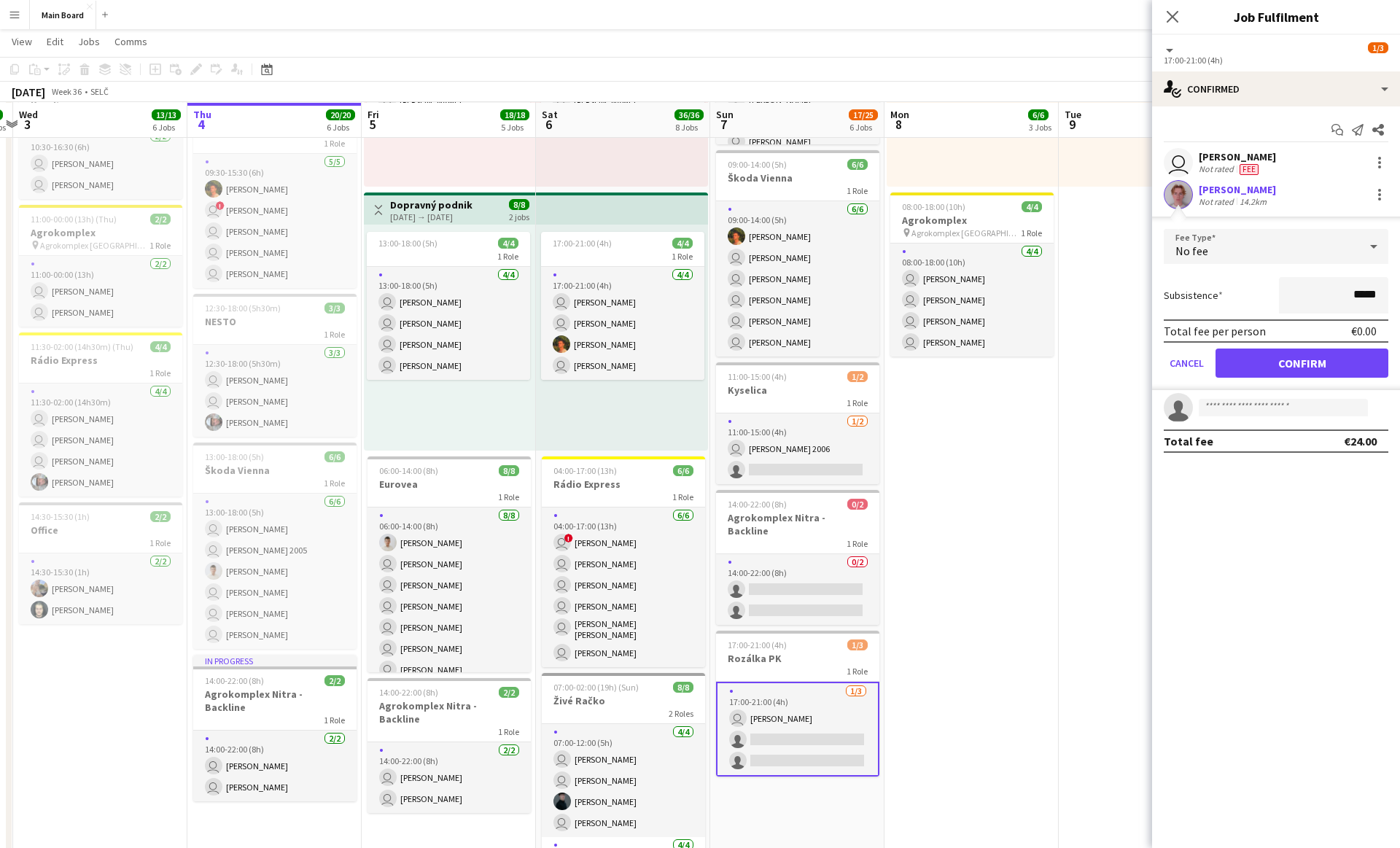
click at [691, 249] on div "No fee" at bounding box center [1261, 247] width 196 height 35
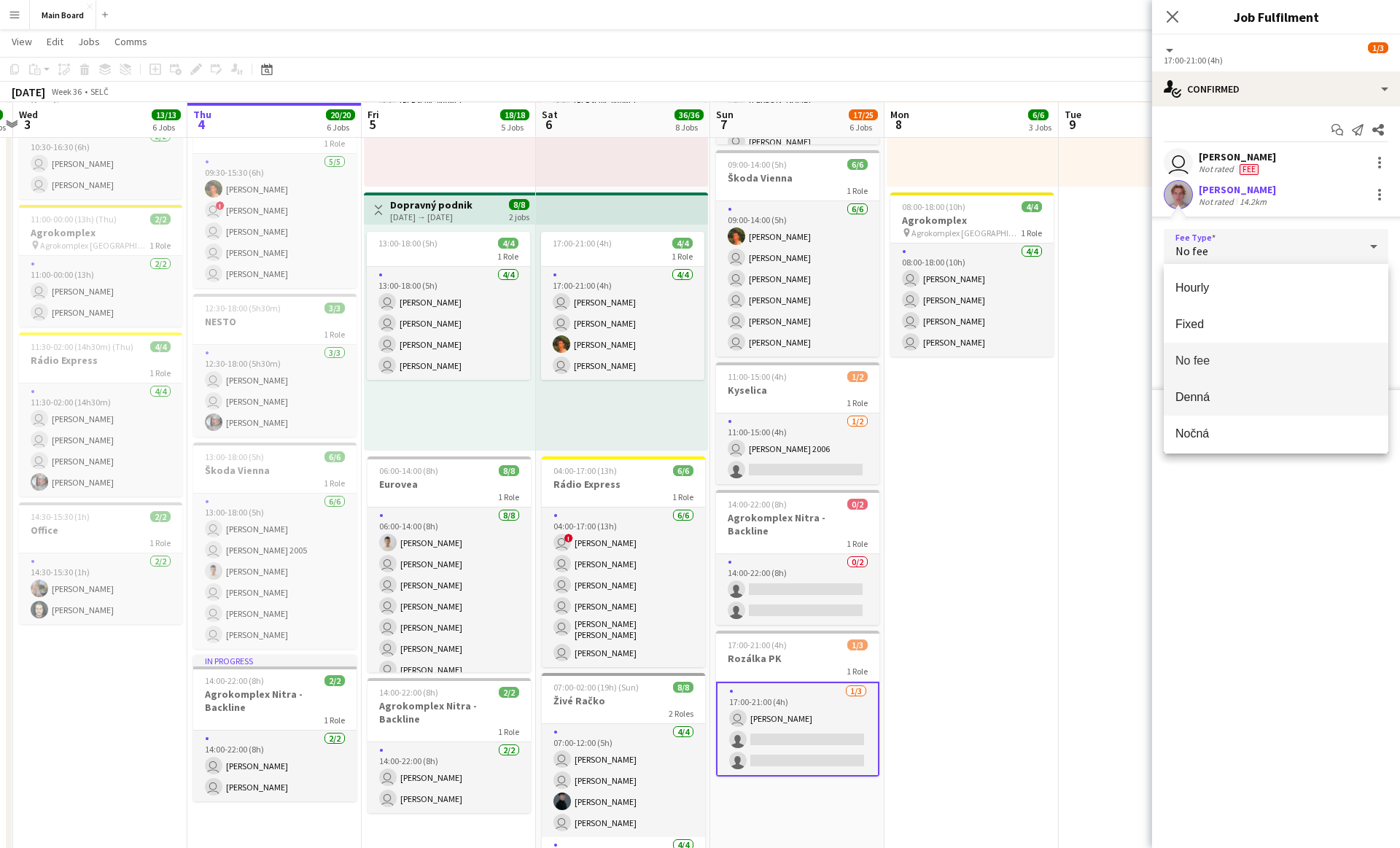
click at [691, 401] on span "Denná" at bounding box center [1276, 397] width 201 height 14
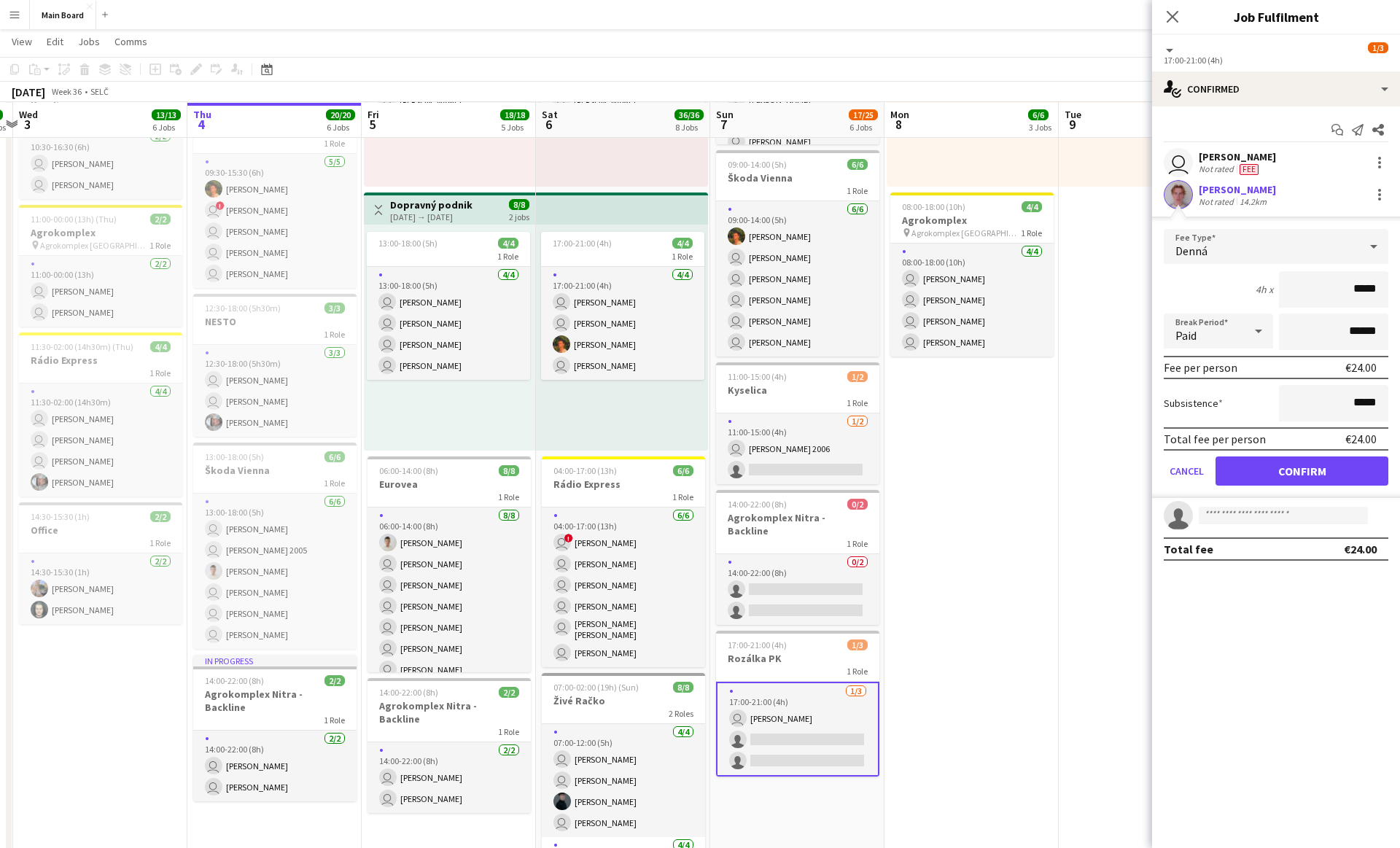
click at [691, 343] on div "Paid" at bounding box center [1204, 331] width 80 height 35
click at [691, 410] on span "Unpaid" at bounding box center [1218, 408] width 86 height 14
click at [691, 463] on button "Confirm" at bounding box center [1302, 470] width 173 height 29
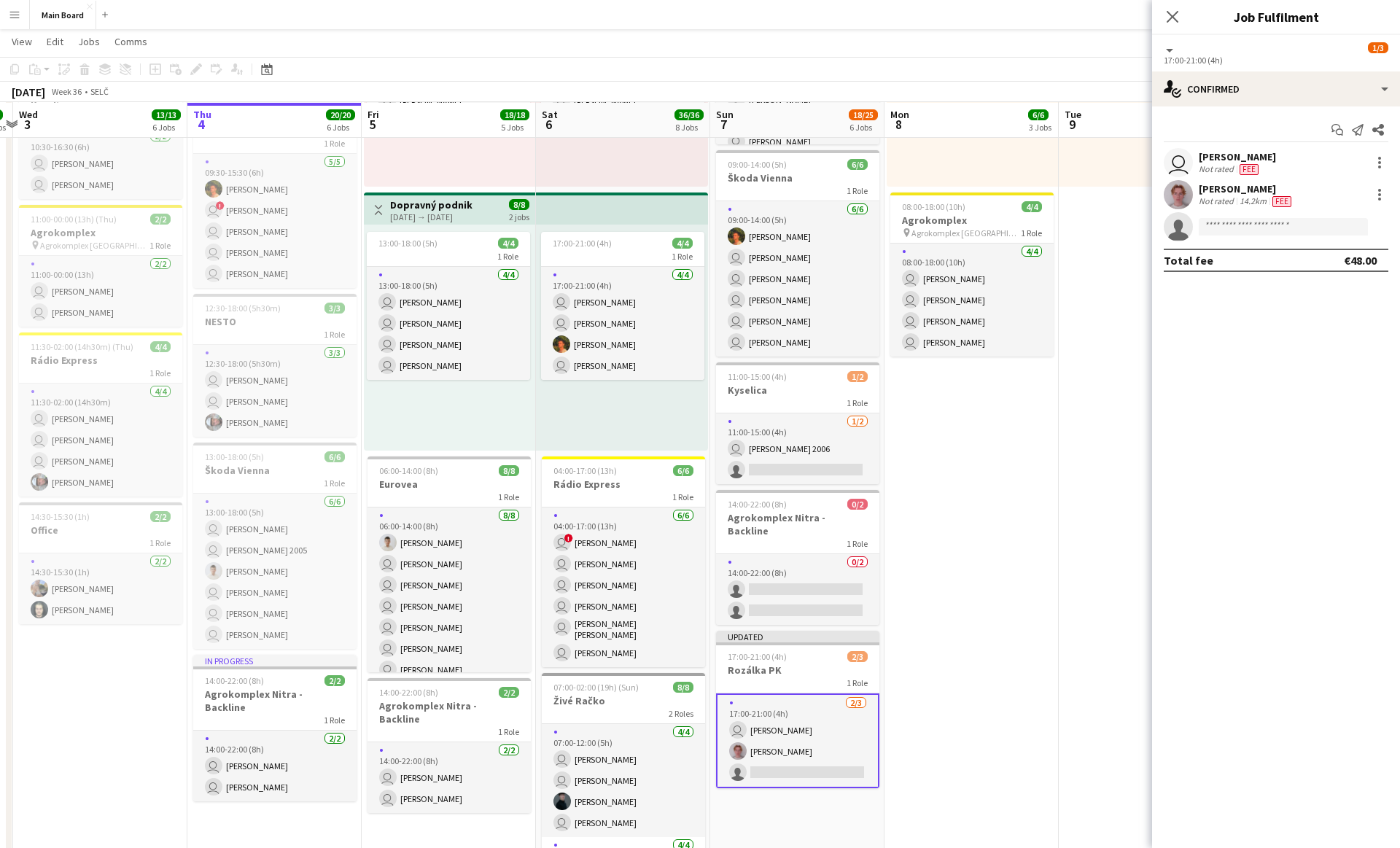
click at [691, 442] on app-date-cell "08:00-18:00 (10h) 2/2 1 Role [DATE] 08:00-18:00 (10h) user [PERSON_NAME] user […" at bounding box center [1145, 677] width 174 height 1585
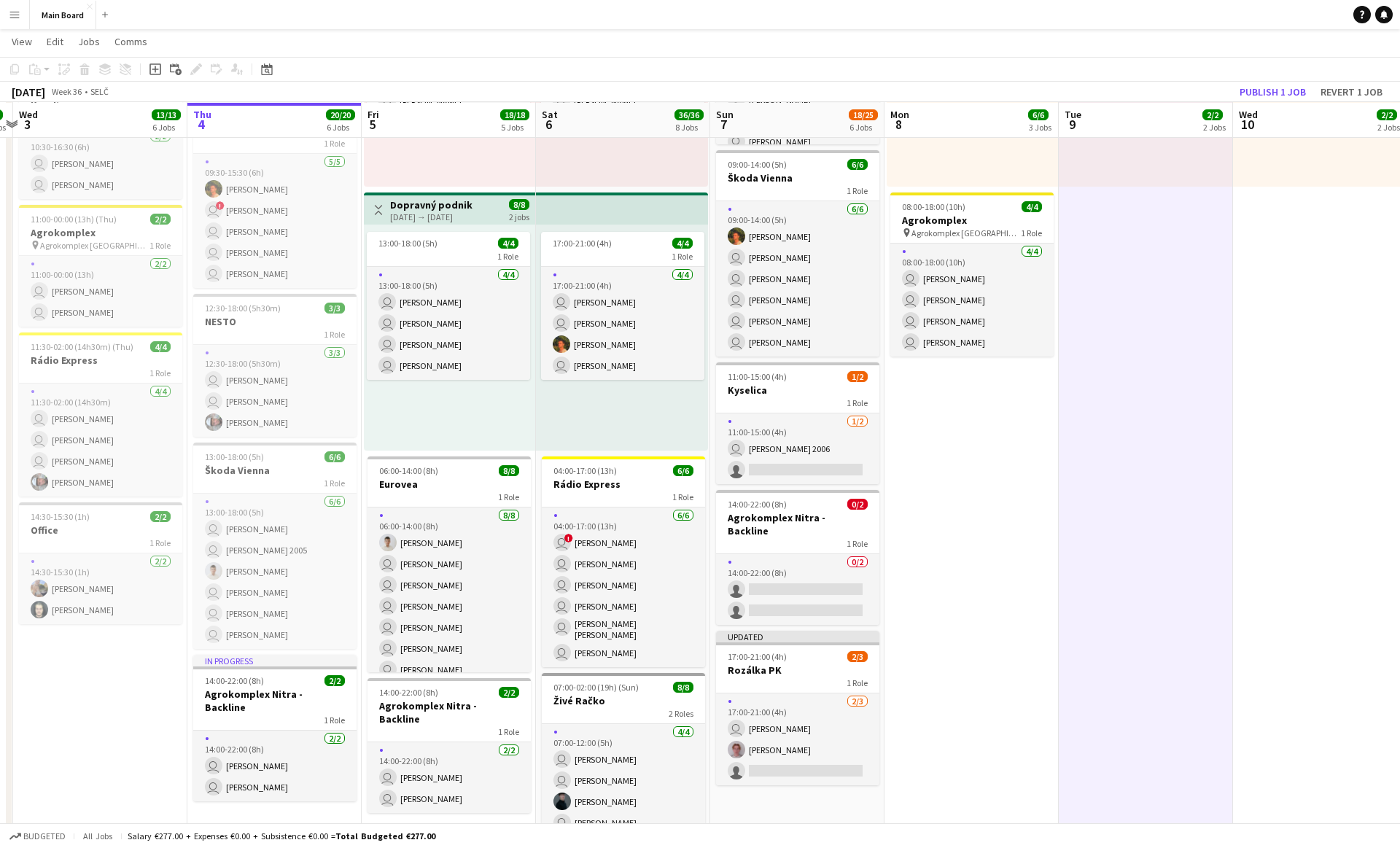
click at [691, 317] on app-date-cell "08:00-18:00 (10h) 2/2 1 Role [DATE] 08:00-18:00 (10h) user [PERSON_NAME] user […" at bounding box center [1145, 677] width 174 height 1585
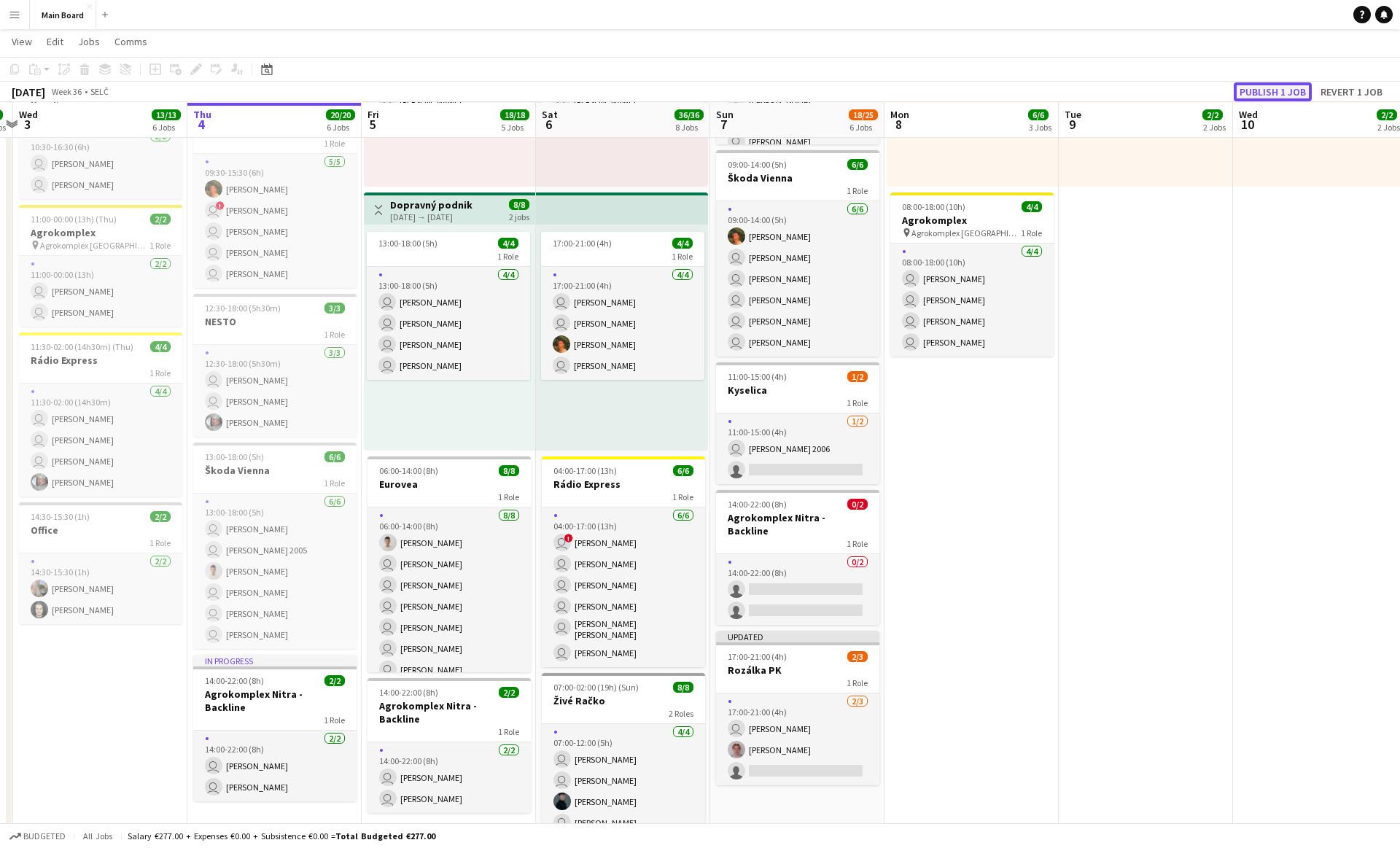
click at [691, 92] on button "Publish 1 job" at bounding box center [1273, 92] width 78 height 19
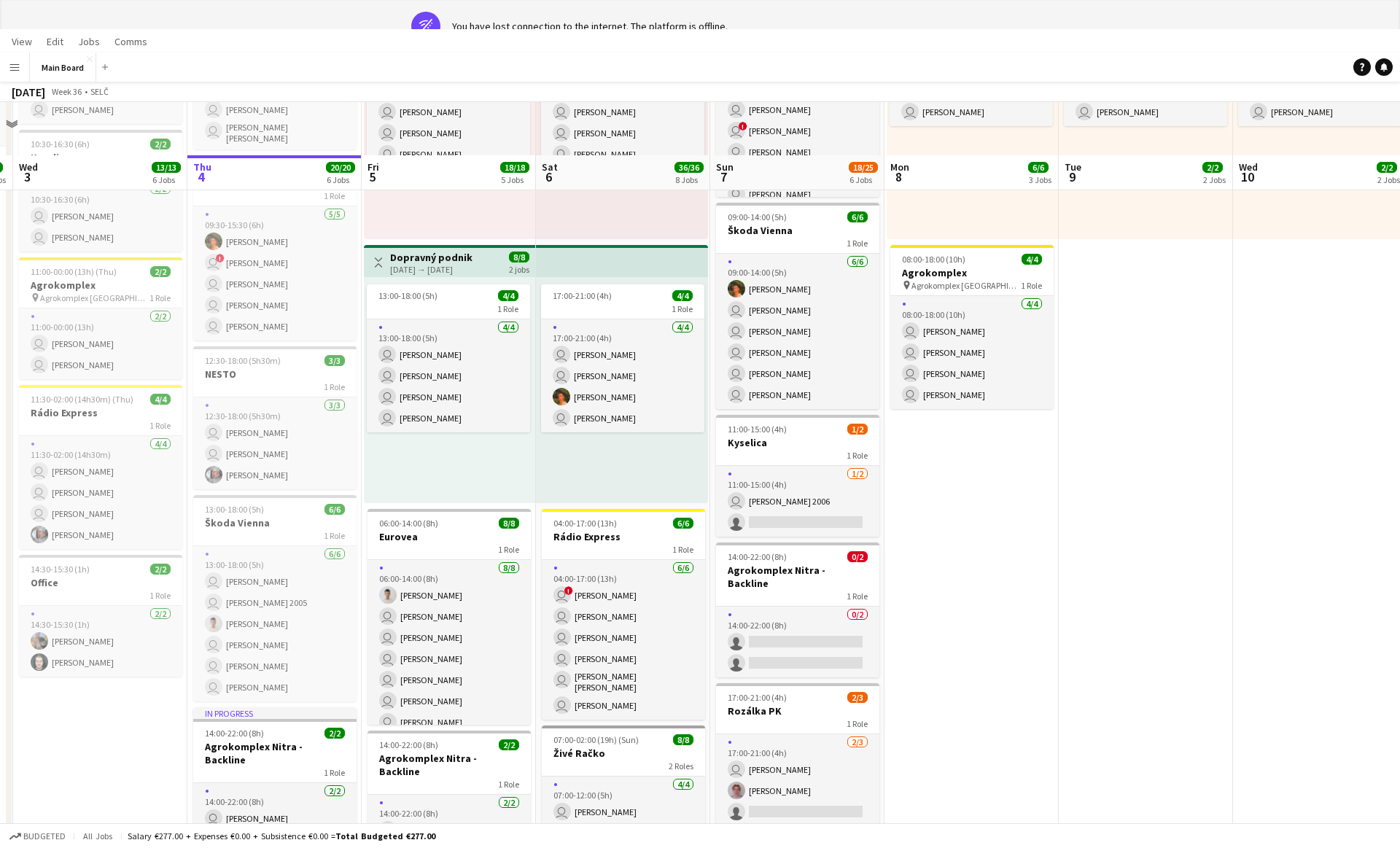
scroll to position [0, 0]
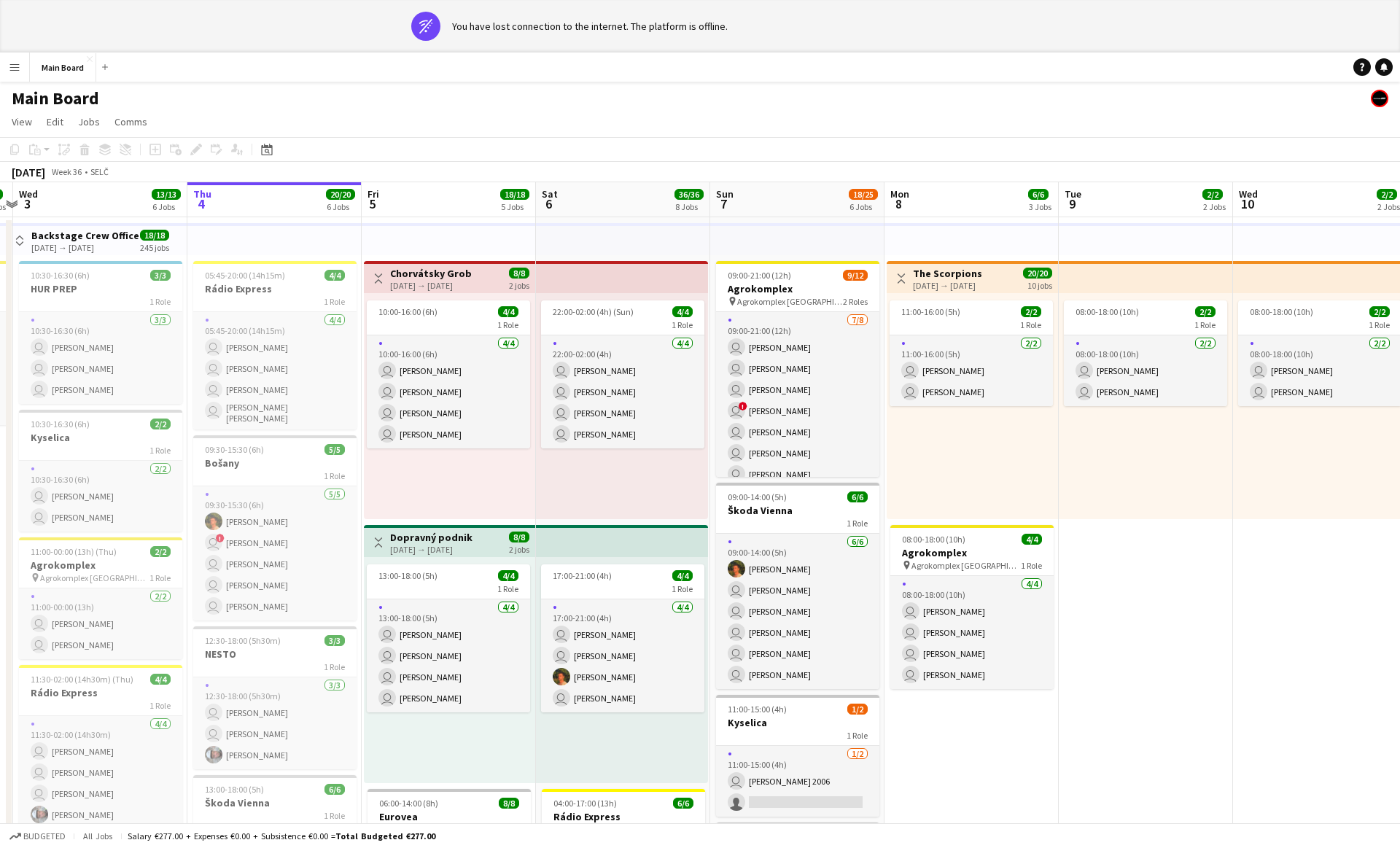
click at [691, 92] on div "Main Board" at bounding box center [700, 95] width 1400 height 28
click at [691, 119] on app-page-menu "View Day view expanded Day view collapsed Month view Date picker Jump to [DATE]…" at bounding box center [700, 123] width 1400 height 28
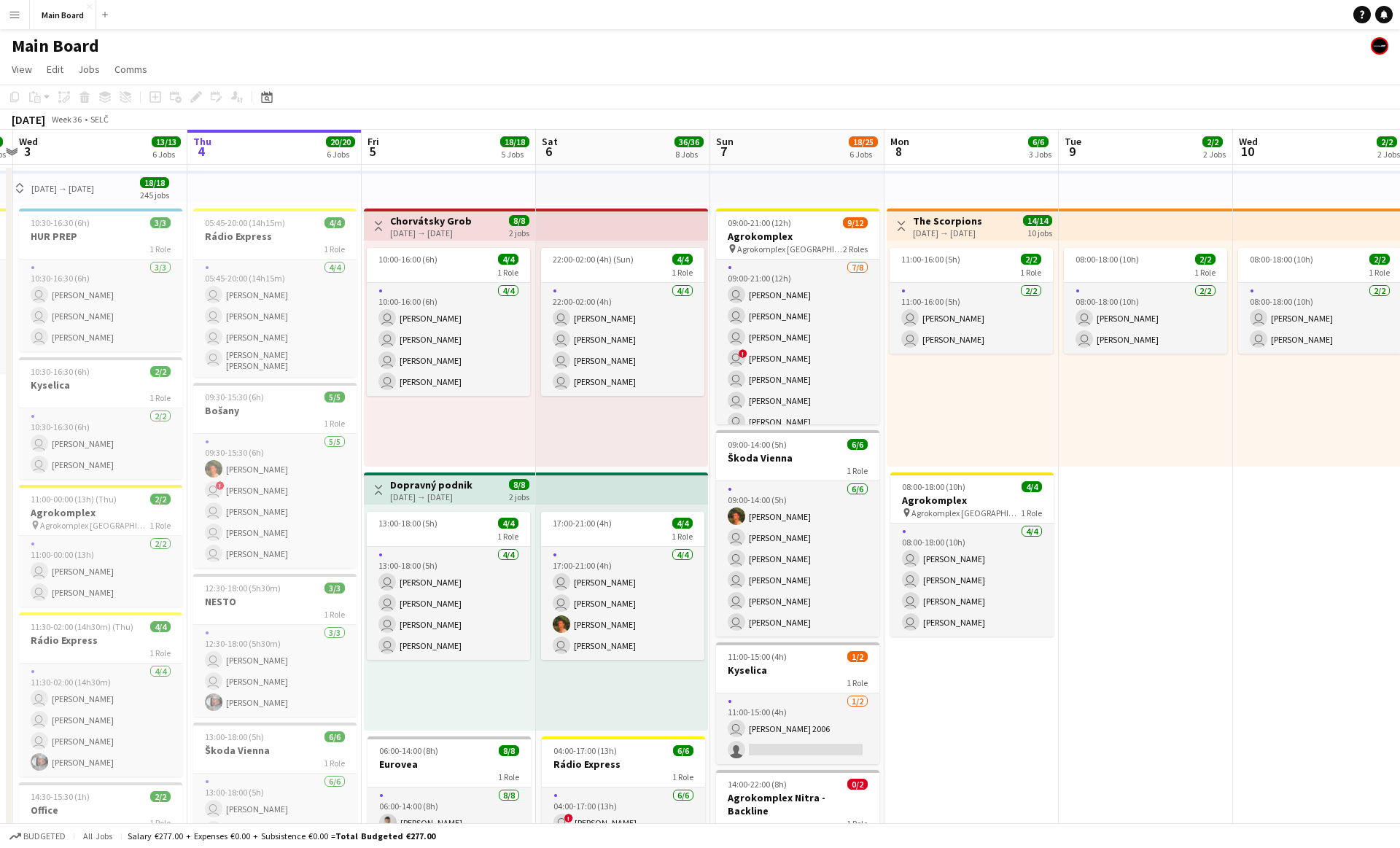
click at [6, 4] on button "Menu" at bounding box center [14, 14] width 29 height 29
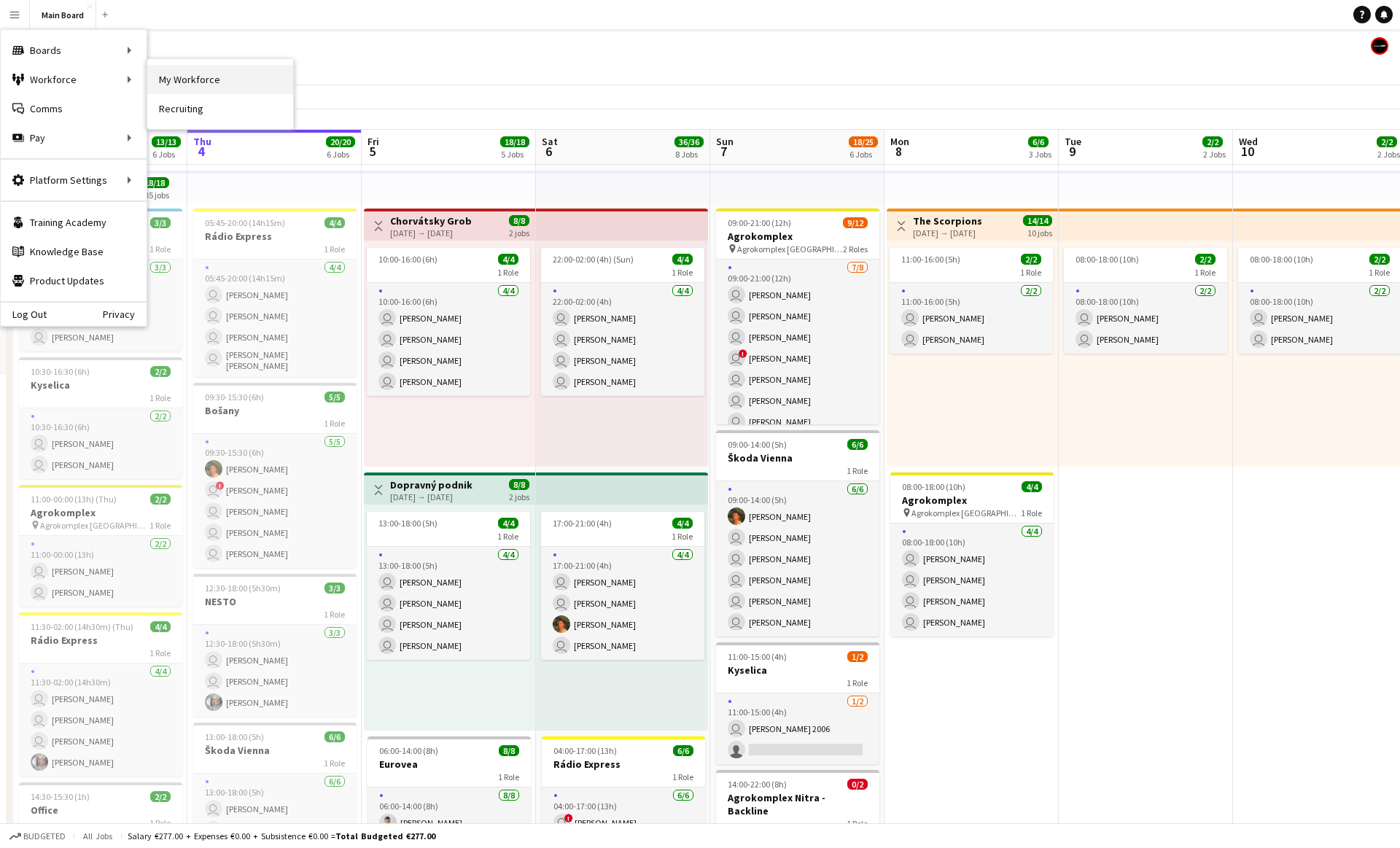
click at [169, 79] on link "My Workforce" at bounding box center [221, 79] width 146 height 29
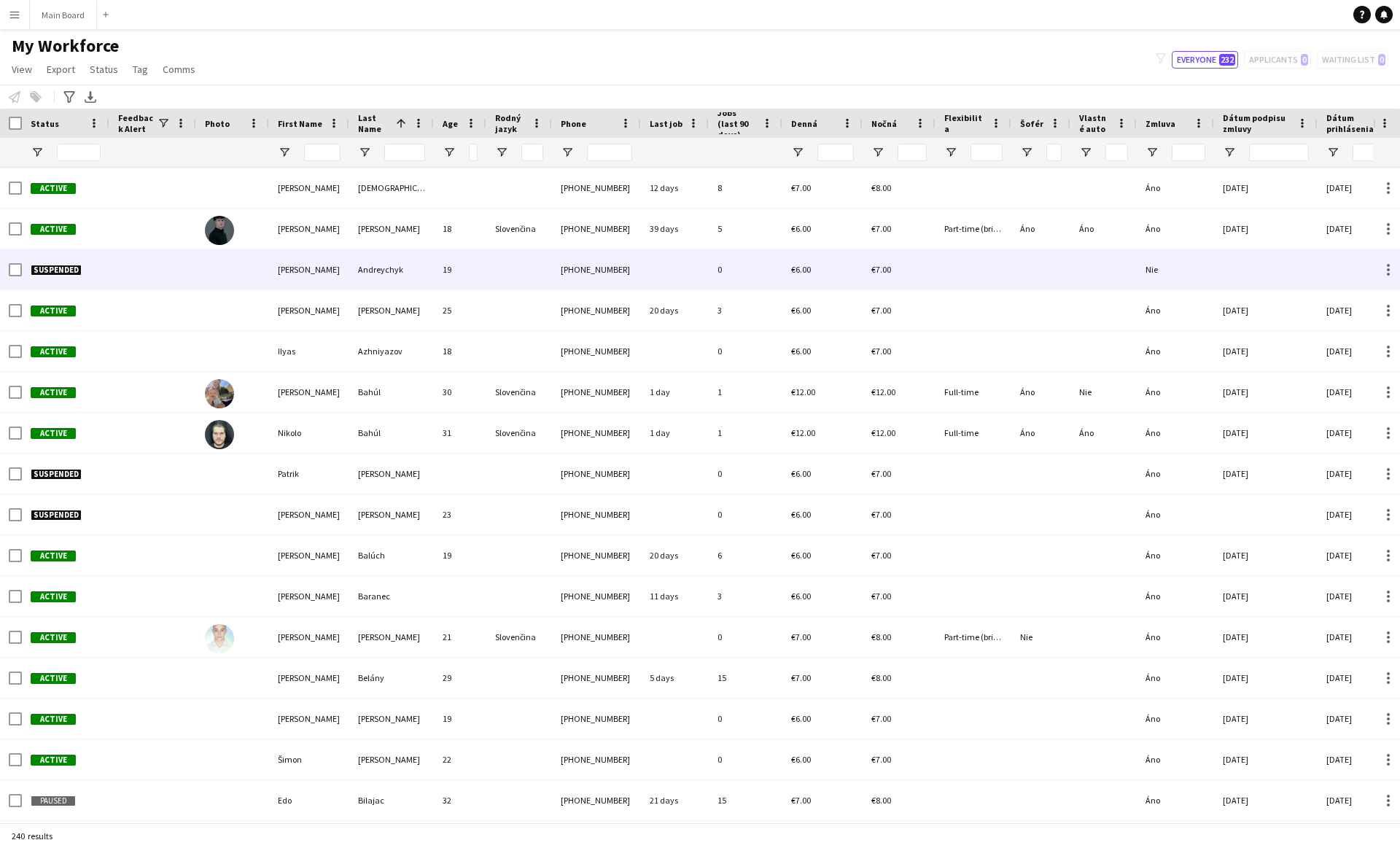
click at [250, 287] on div at bounding box center [233, 269] width 73 height 40
